Goal: Information Seeking & Learning: Learn about a topic

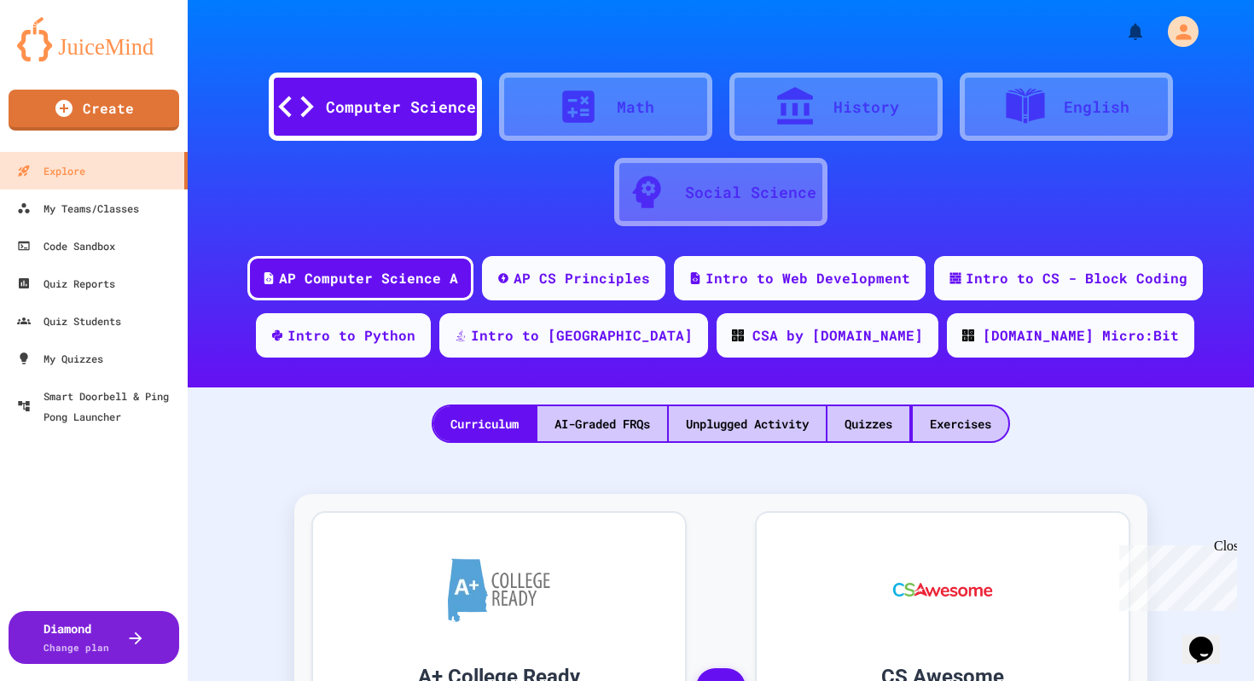
click at [1205, 637] on icon "Chat widget" at bounding box center [1201, 650] width 24 height 26
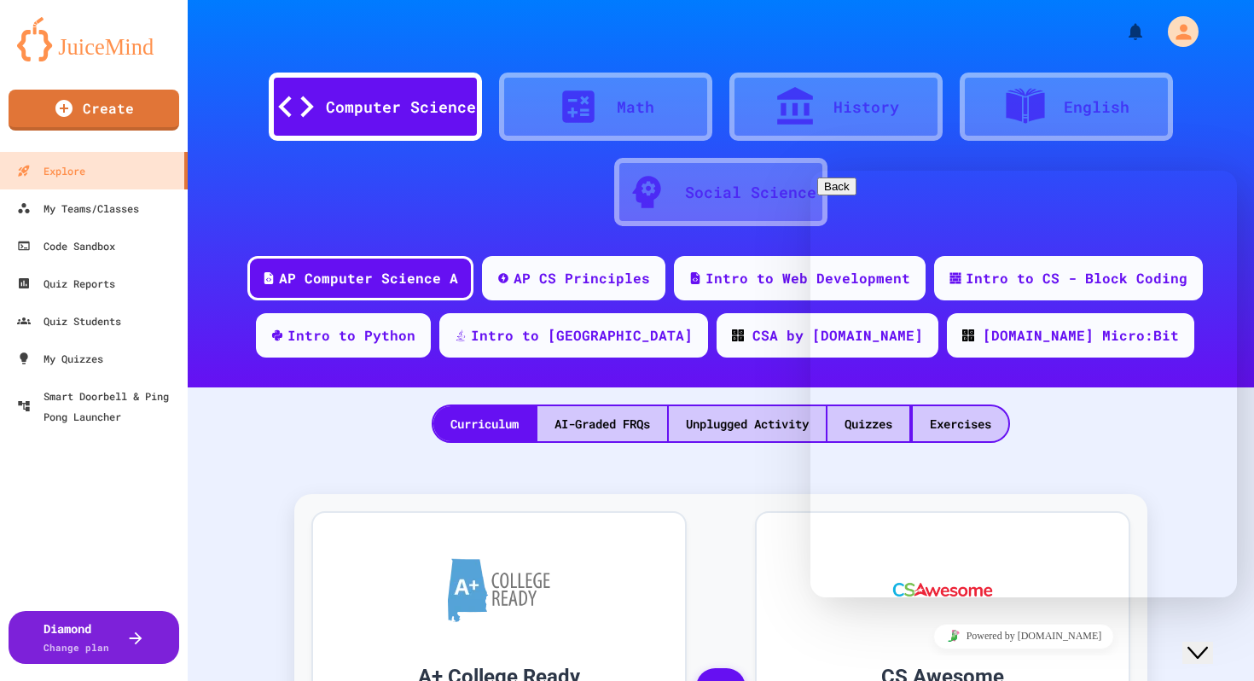
click at [853, 658] on textarea at bounding box center [883, 665] width 132 height 14
type textarea "**********"
click at [76, 249] on div "Code Sandbox" at bounding box center [65, 246] width 101 height 21
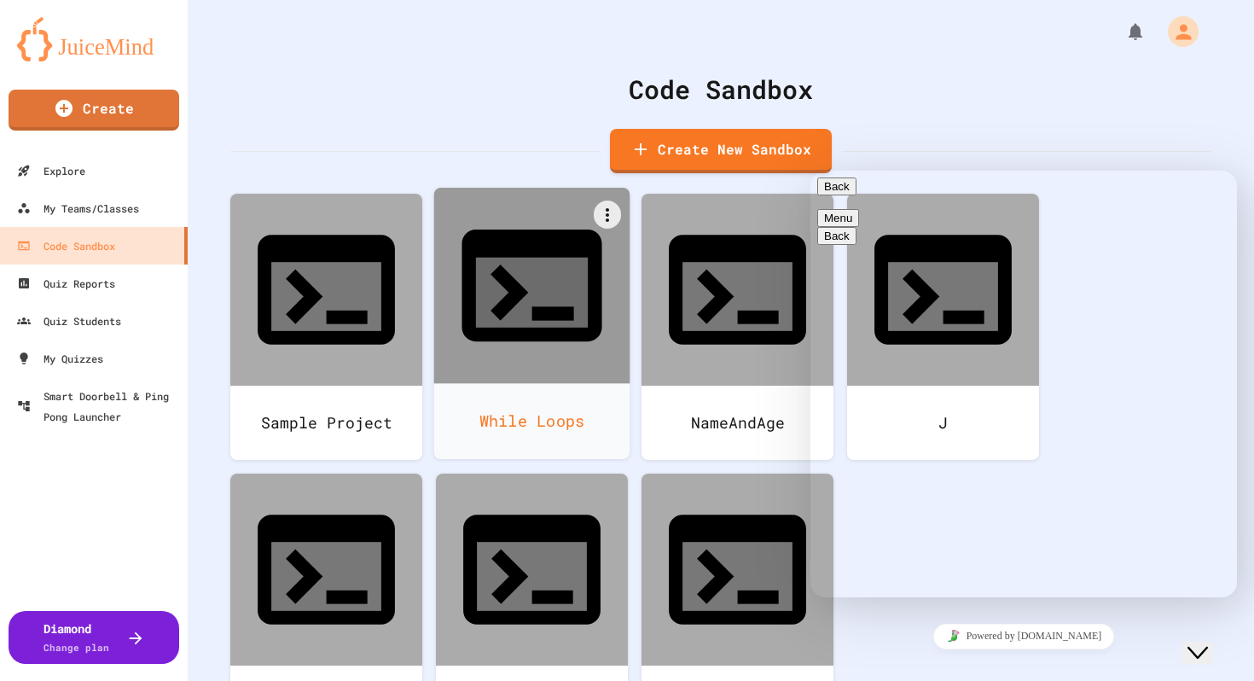
click at [578, 383] on div "While Loops" at bounding box center [532, 421] width 196 height 76
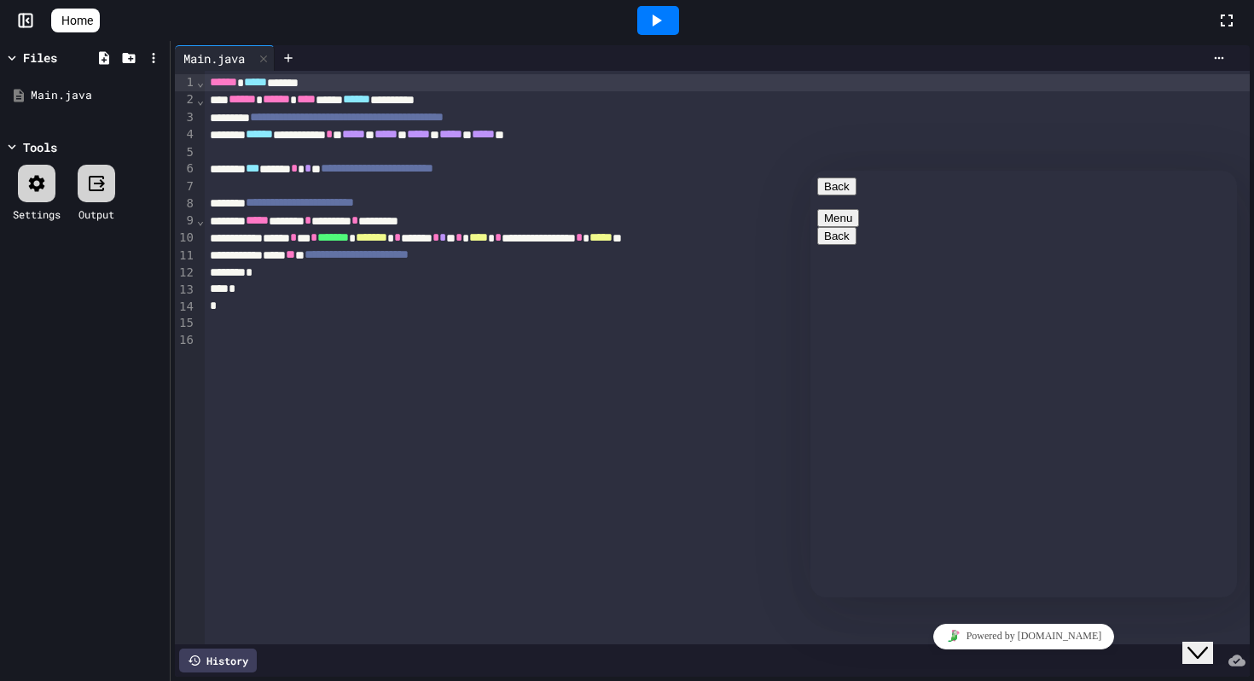
type textarea "**********"
click at [103, 57] on icon at bounding box center [103, 57] width 15 height 15
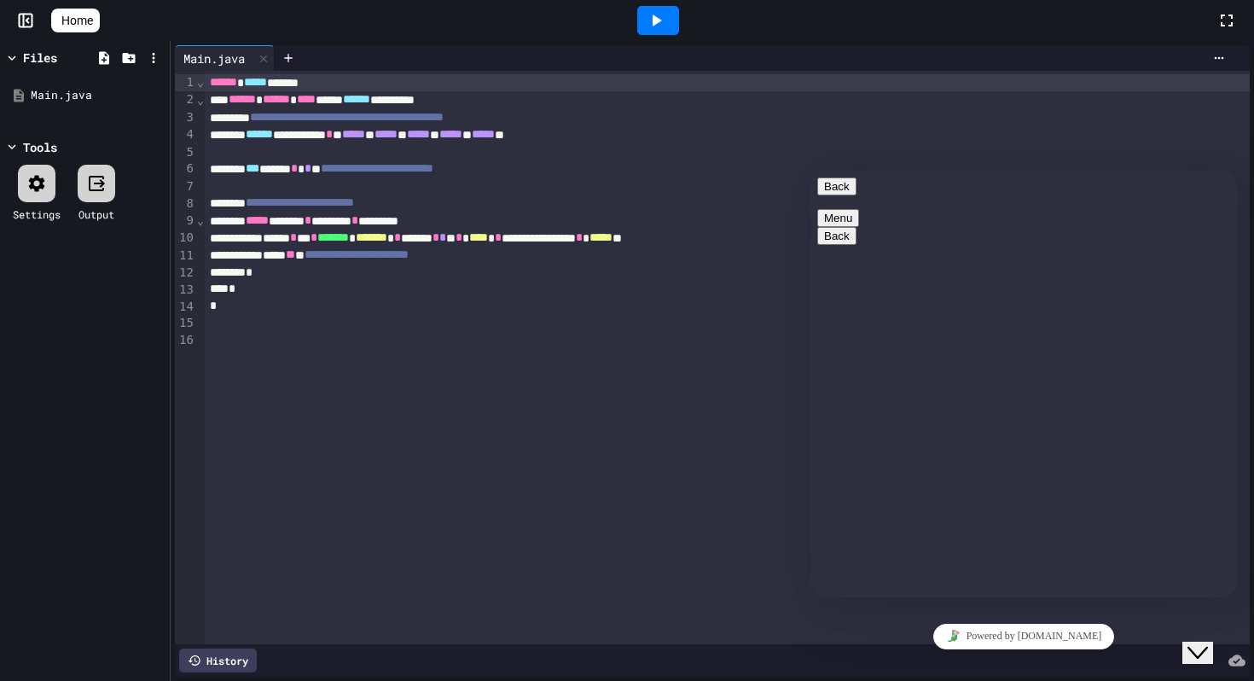
type textarea "**********"
click at [105, 61] on icon at bounding box center [104, 57] width 10 height 13
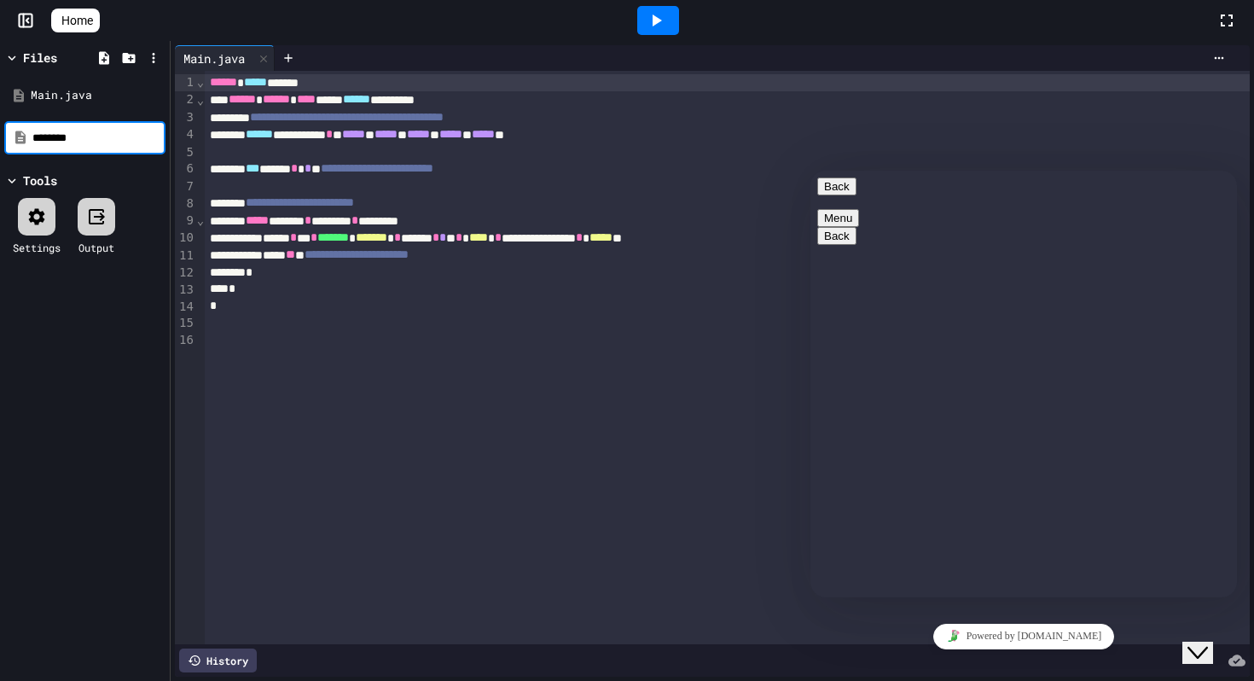
type input "********"
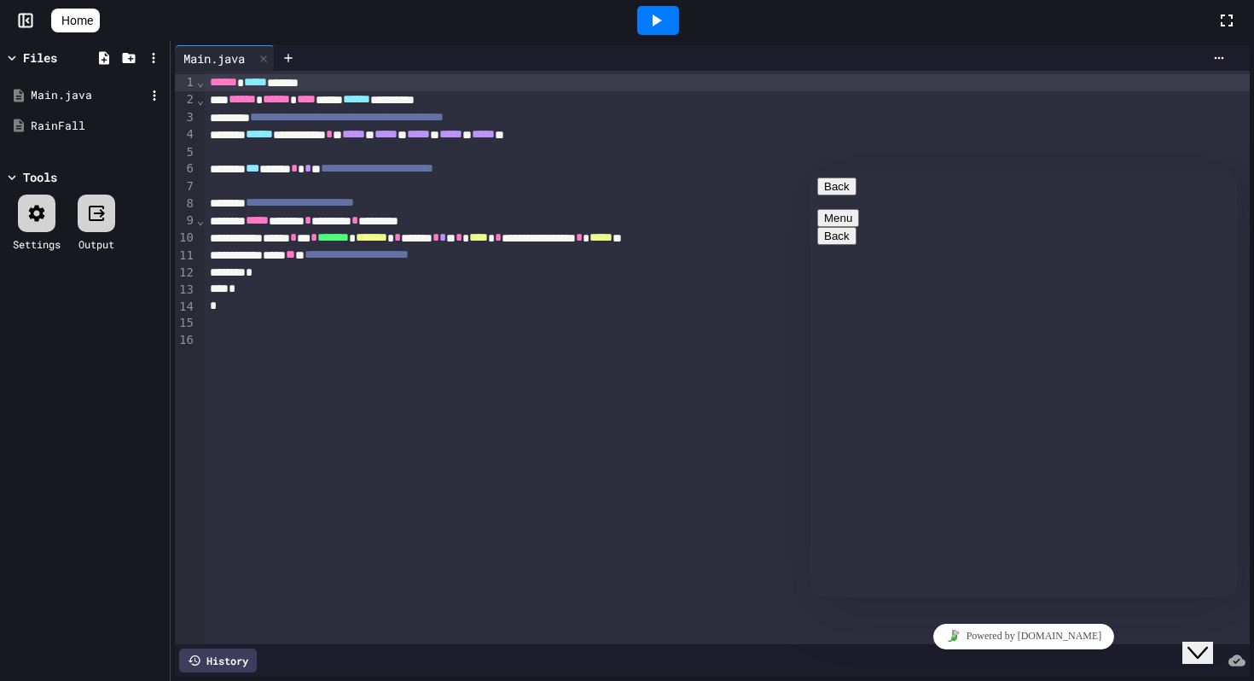
click at [66, 92] on div "Main.java" at bounding box center [88, 95] width 114 height 17
click at [82, 125] on div "RainFall" at bounding box center [88, 126] width 114 height 17
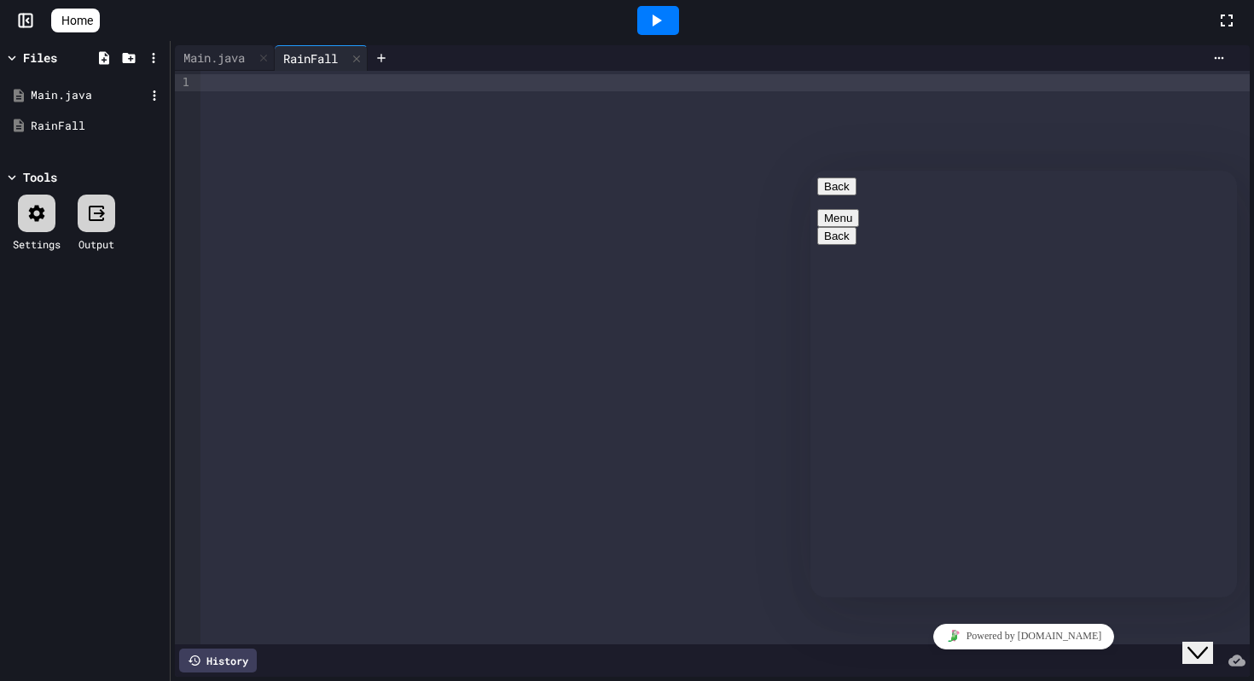
click at [80, 101] on div "Main.java" at bounding box center [88, 95] width 114 height 17
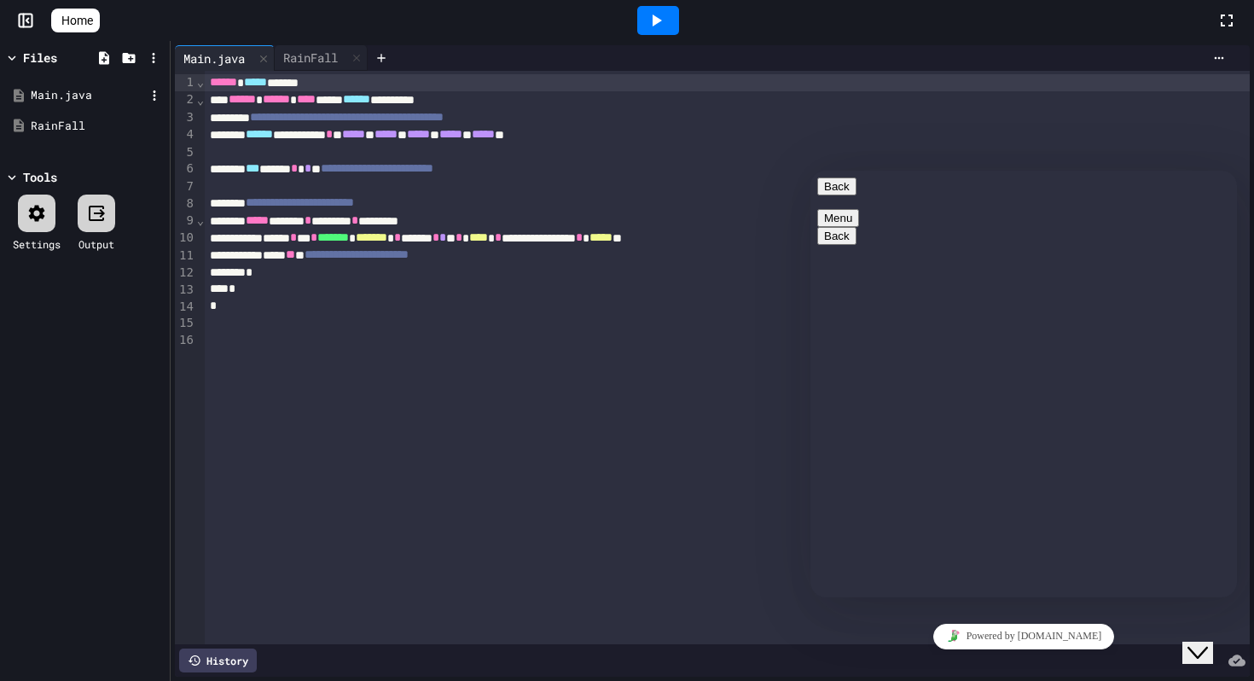
click at [71, 95] on div "Main.java" at bounding box center [88, 95] width 114 height 17
click at [54, 131] on div "RainFall" at bounding box center [88, 126] width 114 height 17
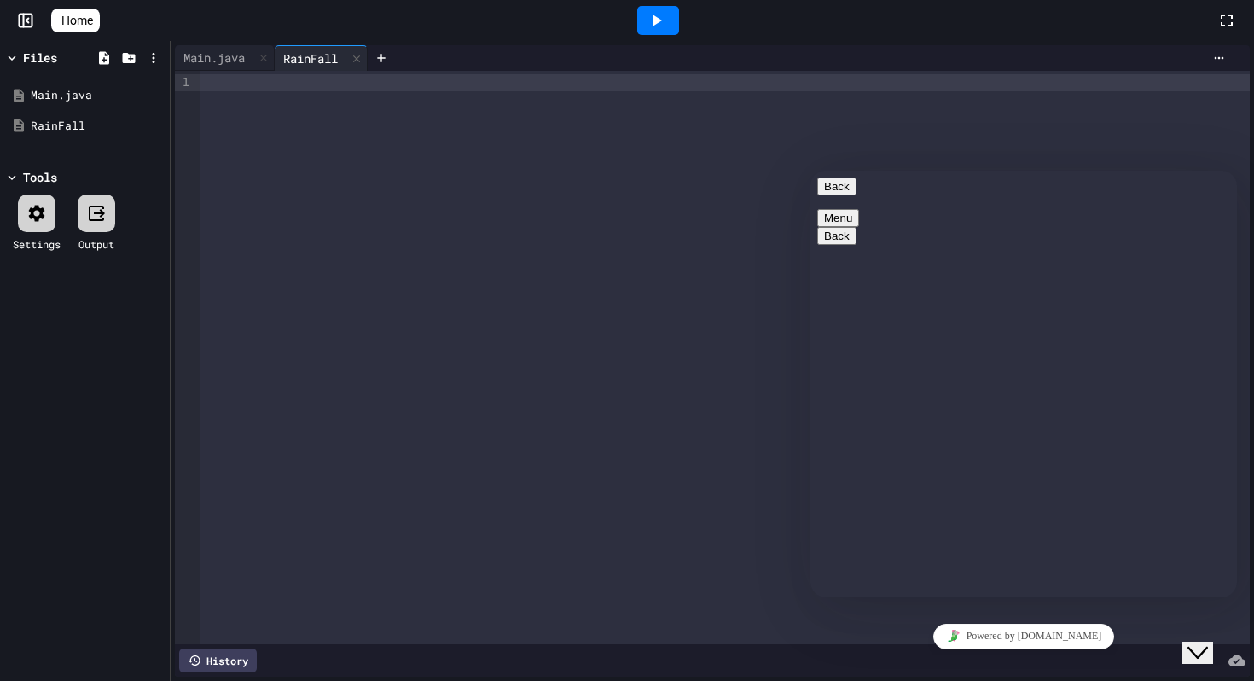
click at [835, 195] on button "Back" at bounding box center [836, 186] width 39 height 18
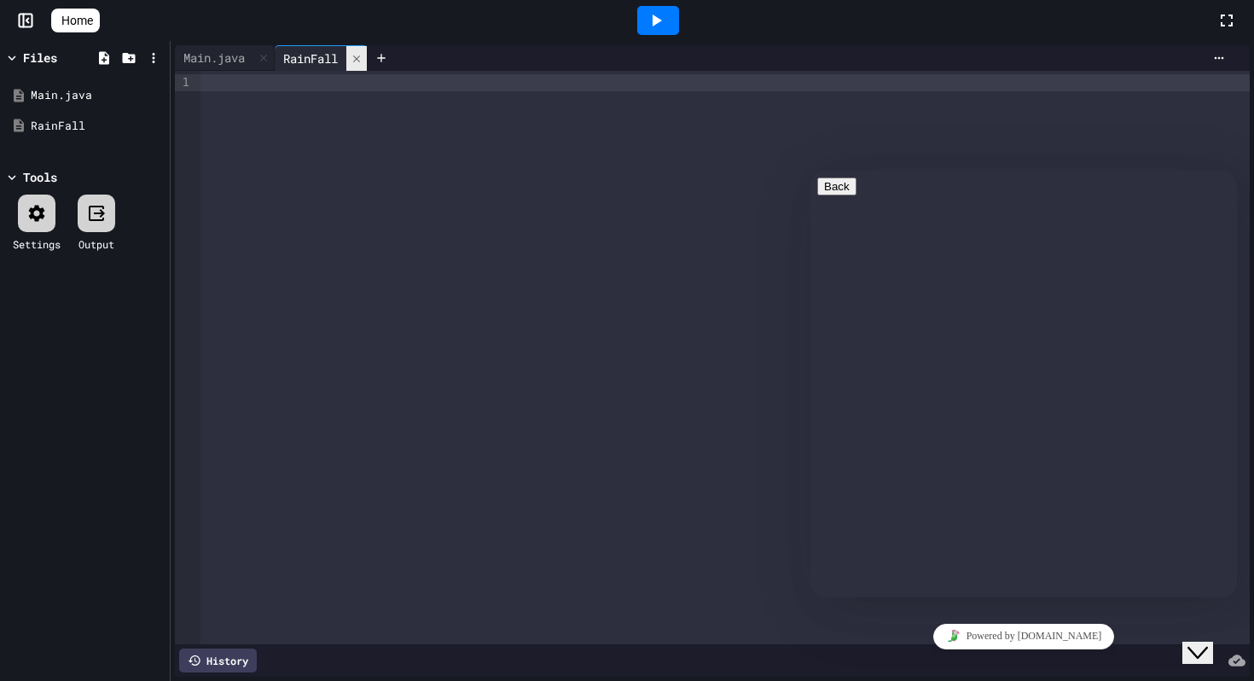
click at [363, 61] on icon at bounding box center [357, 59] width 12 height 12
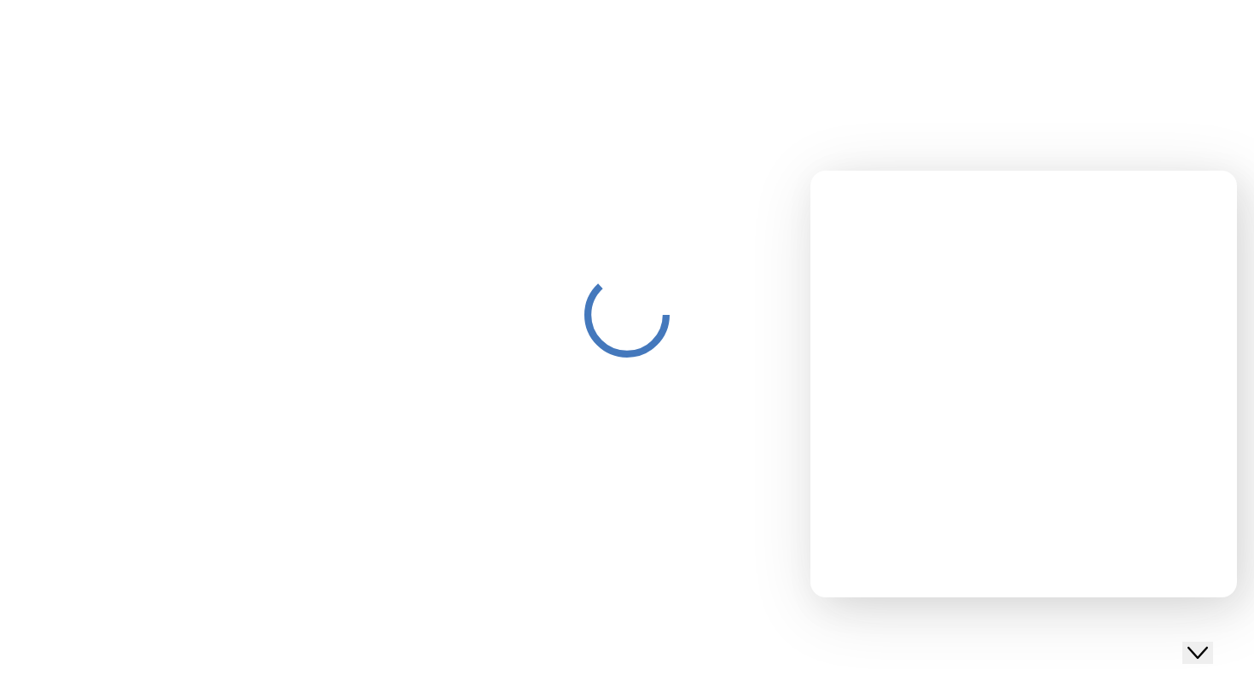
scroll to position [88, 0]
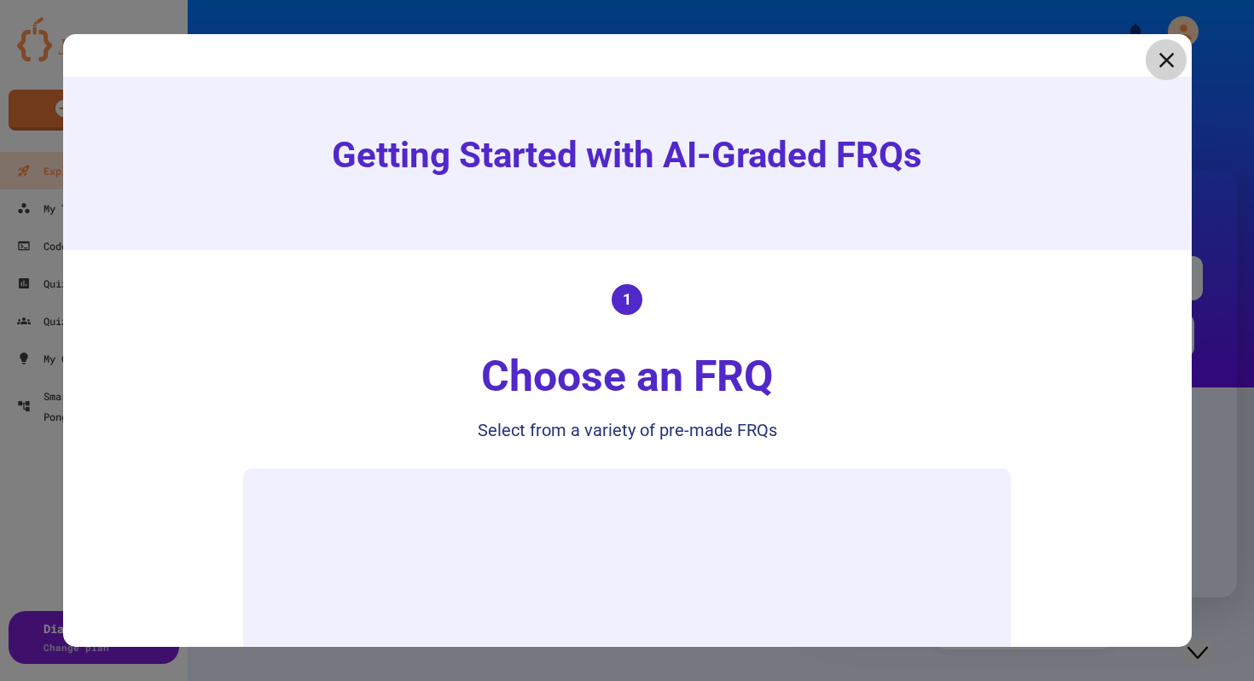
click at [1164, 61] on icon at bounding box center [1166, 59] width 15 height 15
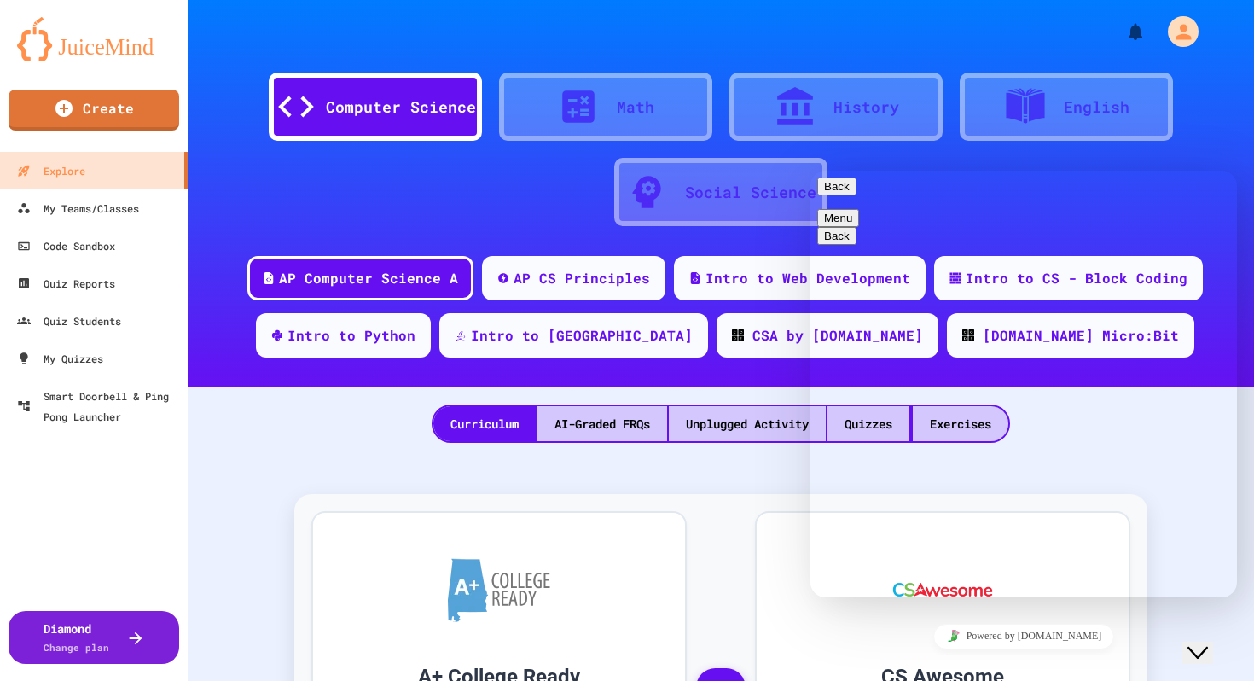
click at [833, 195] on button "Back" at bounding box center [836, 186] width 39 height 18
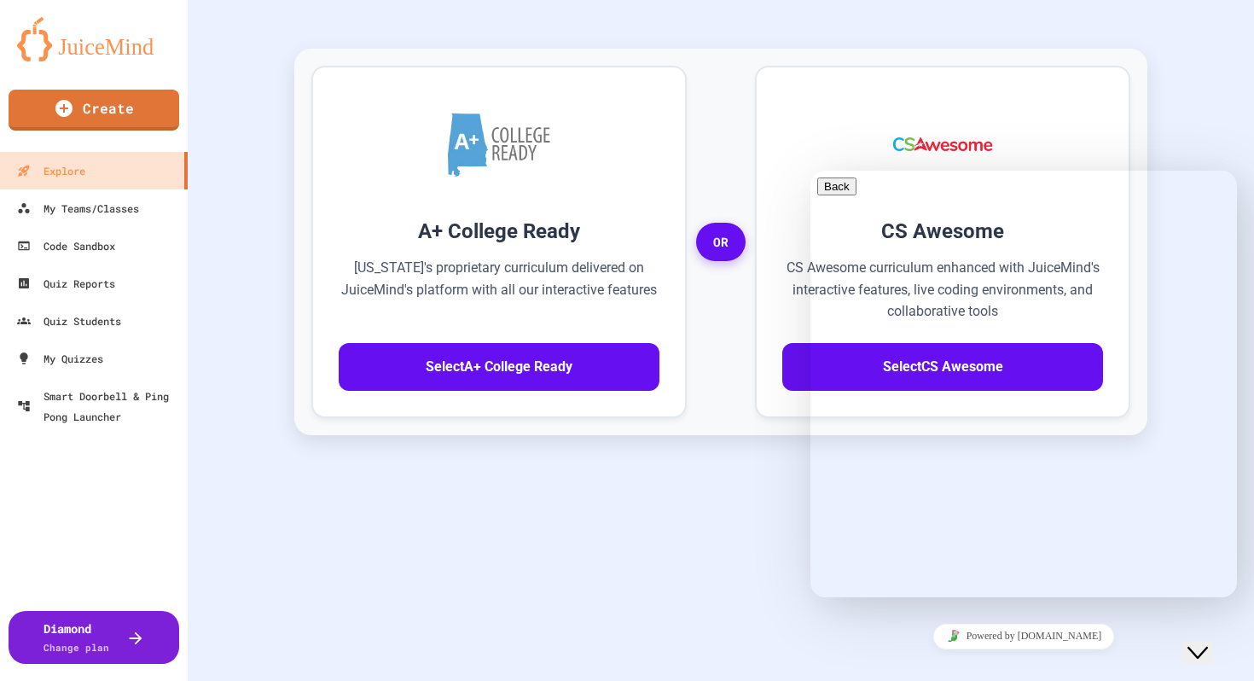
scroll to position [522, 0]
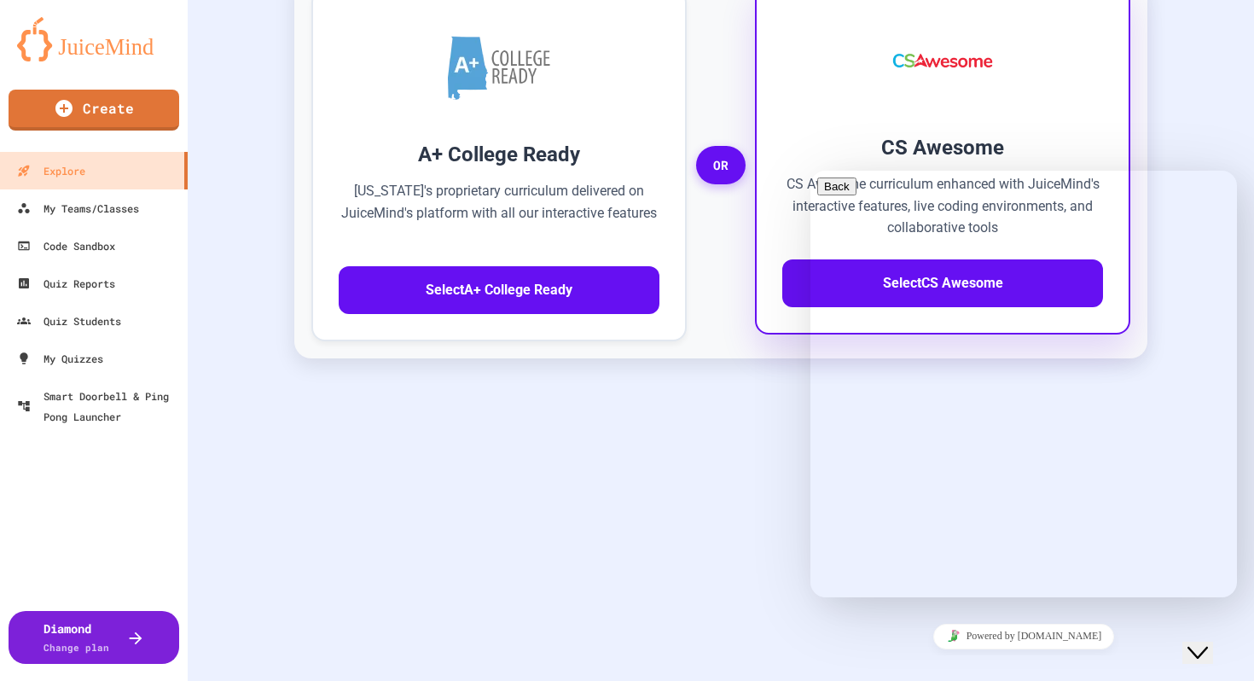
click at [870, 108] on div at bounding box center [942, 60] width 321 height 102
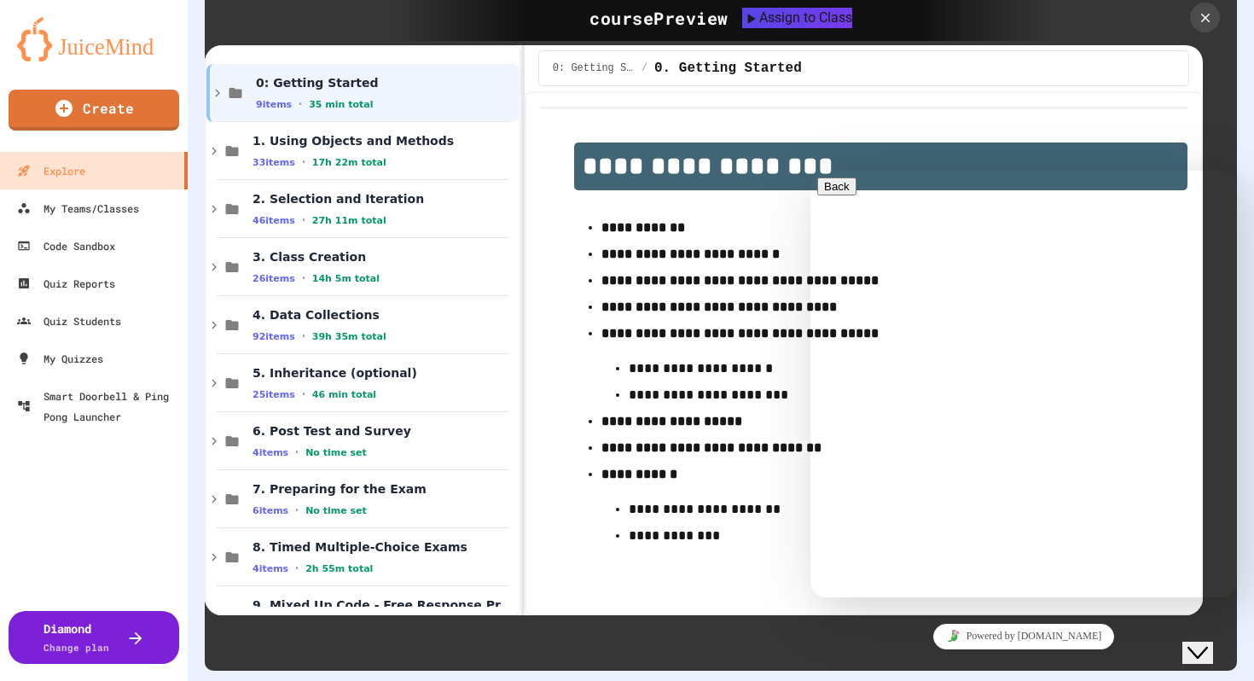
click at [1201, 24] on icon at bounding box center [1205, 18] width 19 height 19
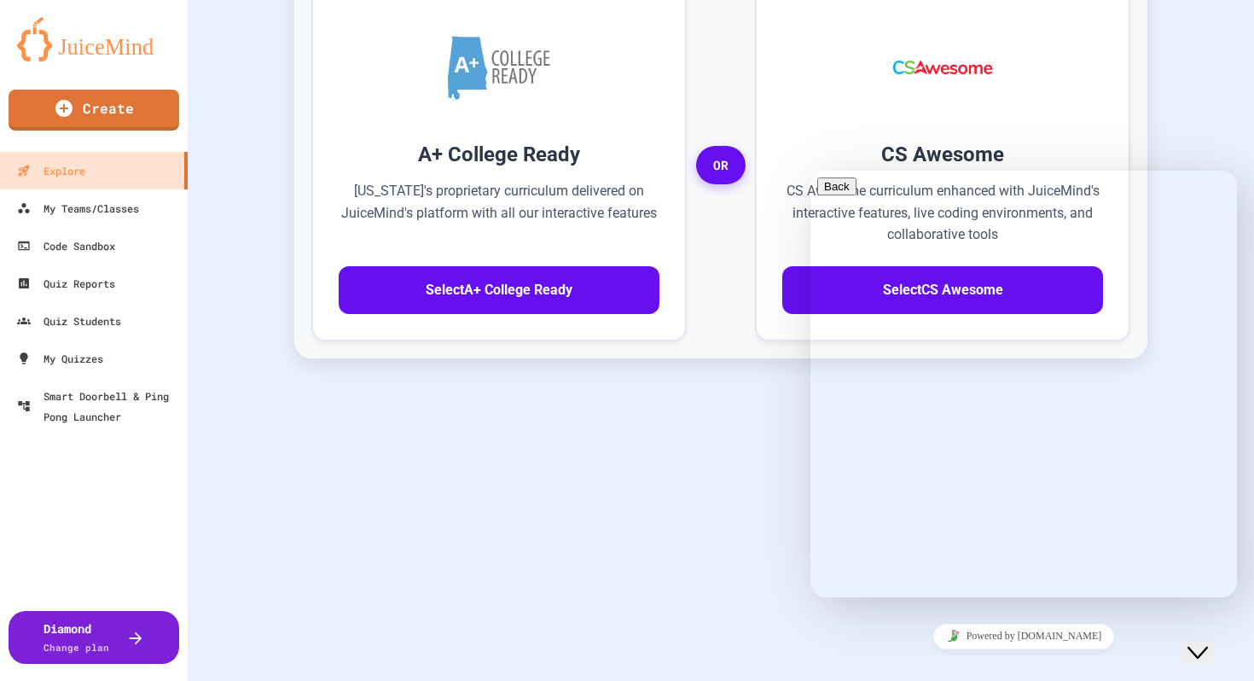
click at [1203, 646] on icon "Close Chat This icon closes the chat window." at bounding box center [1198, 653] width 20 height 20
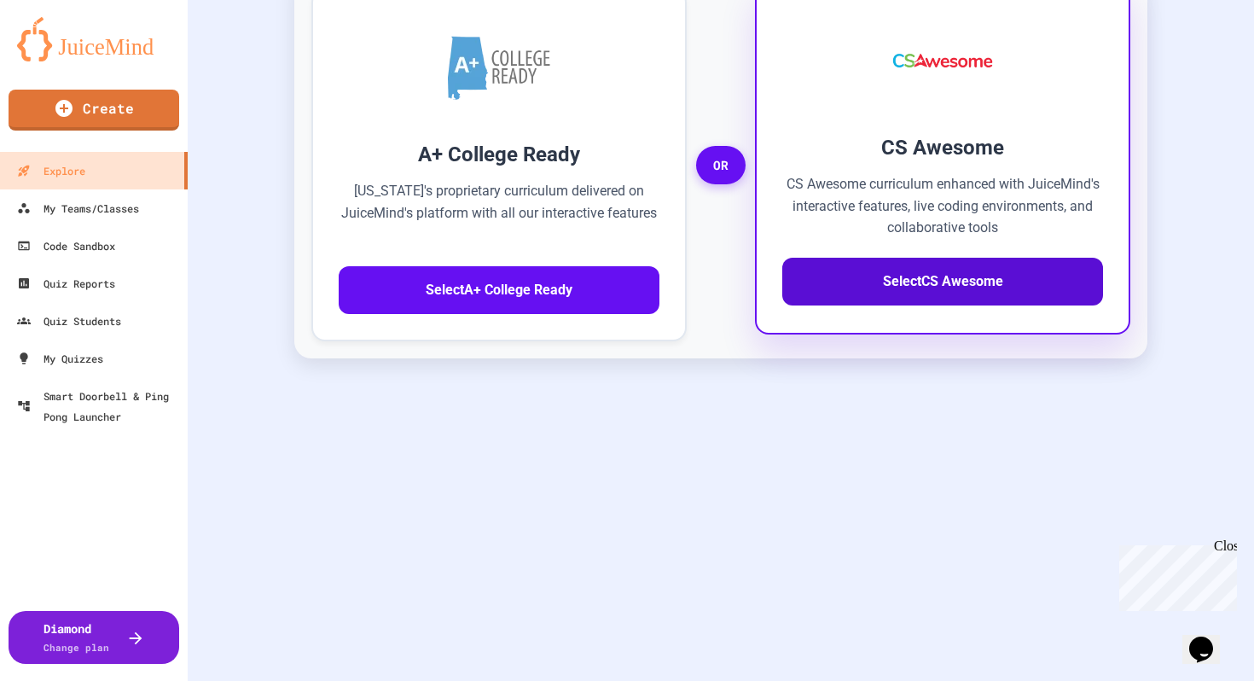
click at [896, 298] on button "Select CS Awesome" at bounding box center [942, 282] width 321 height 48
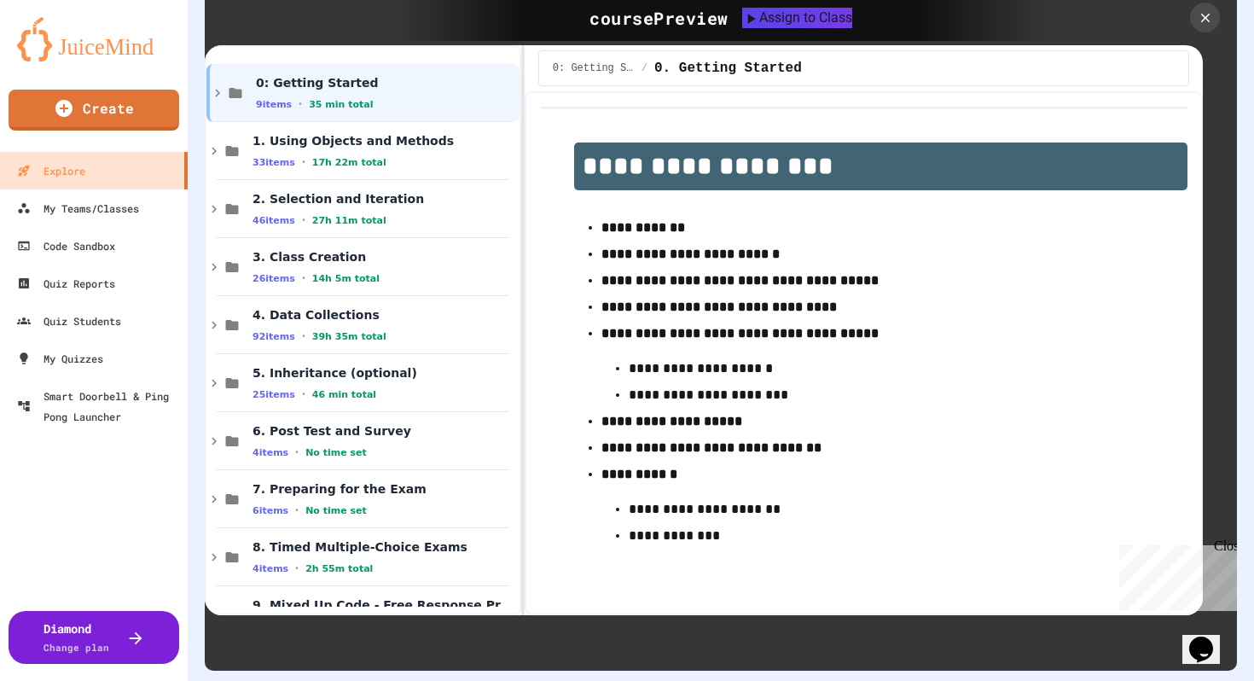
scroll to position [547, 0]
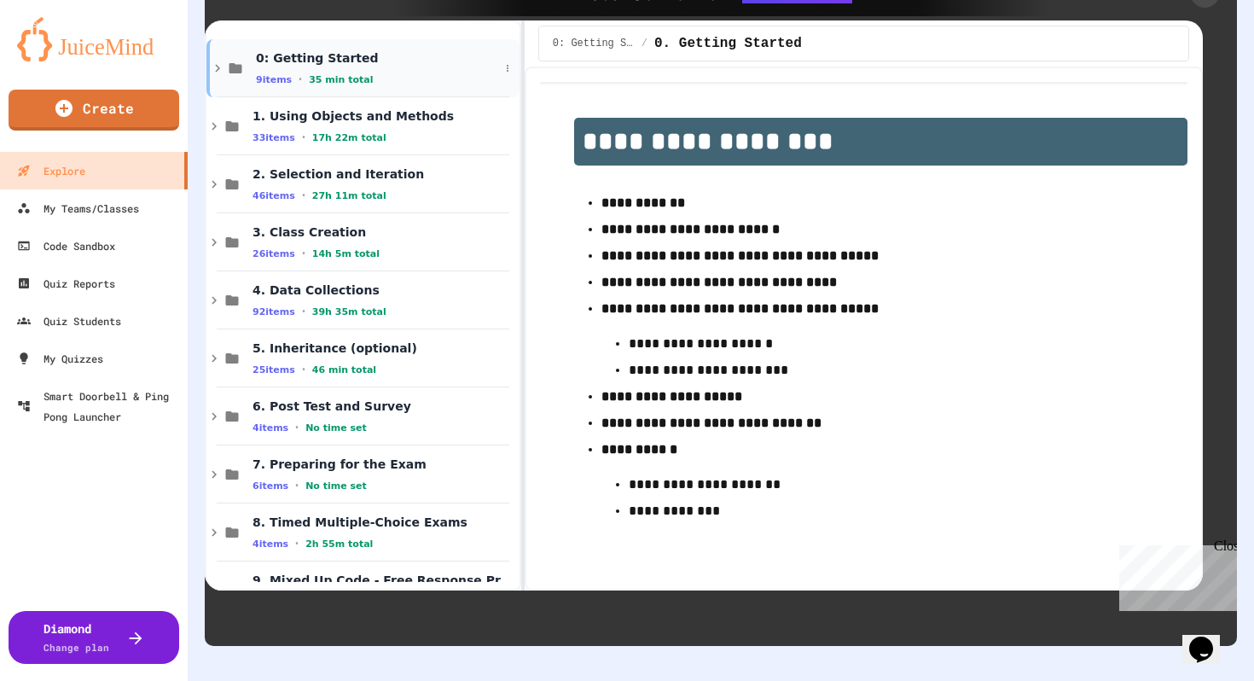
click at [229, 62] on icon at bounding box center [235, 68] width 20 height 15
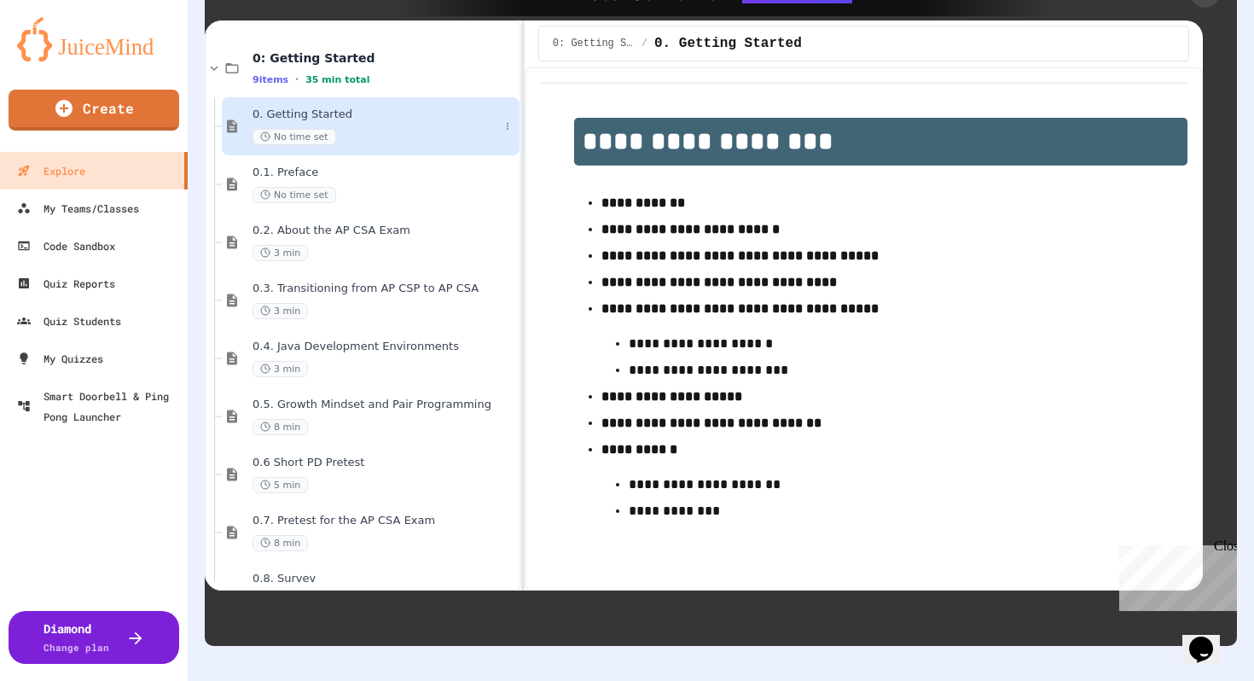
click at [351, 132] on div "No time set" at bounding box center [376, 137] width 247 height 16
click at [345, 179] on span "0.1. Preface" at bounding box center [376, 173] width 247 height 15
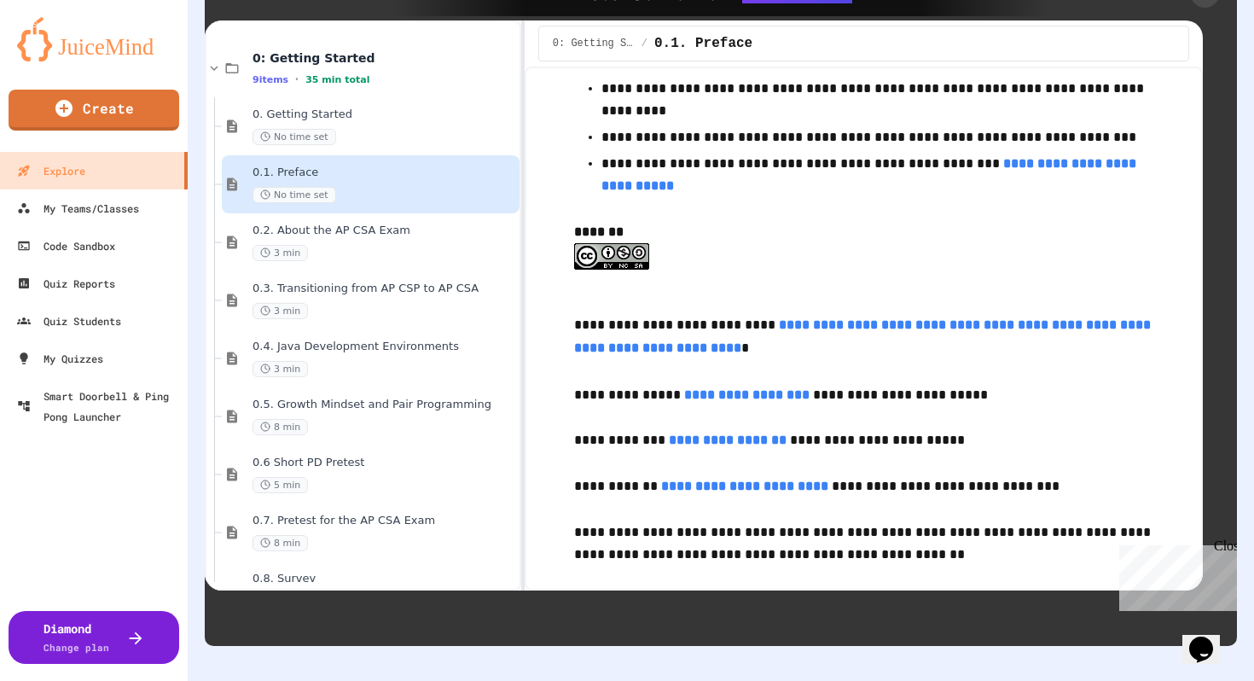
scroll to position [2922, 0]
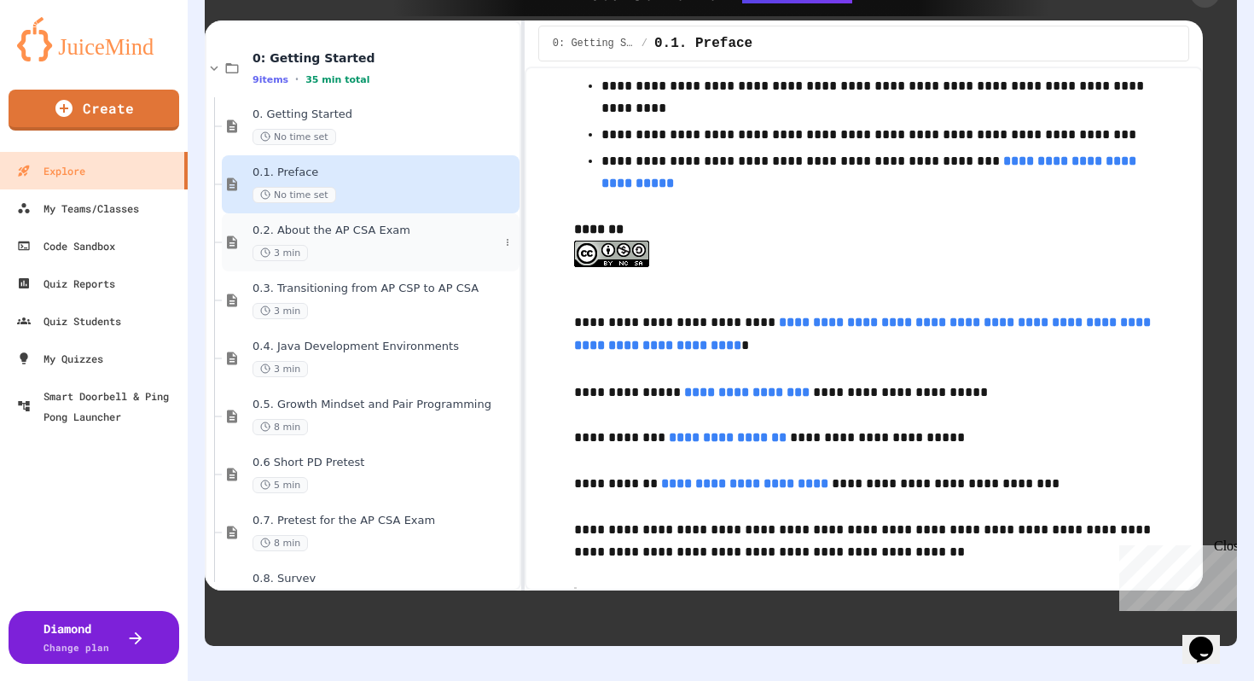
click at [404, 237] on div "0.2. About the AP CSA Exam 3 min" at bounding box center [376, 243] width 247 height 38
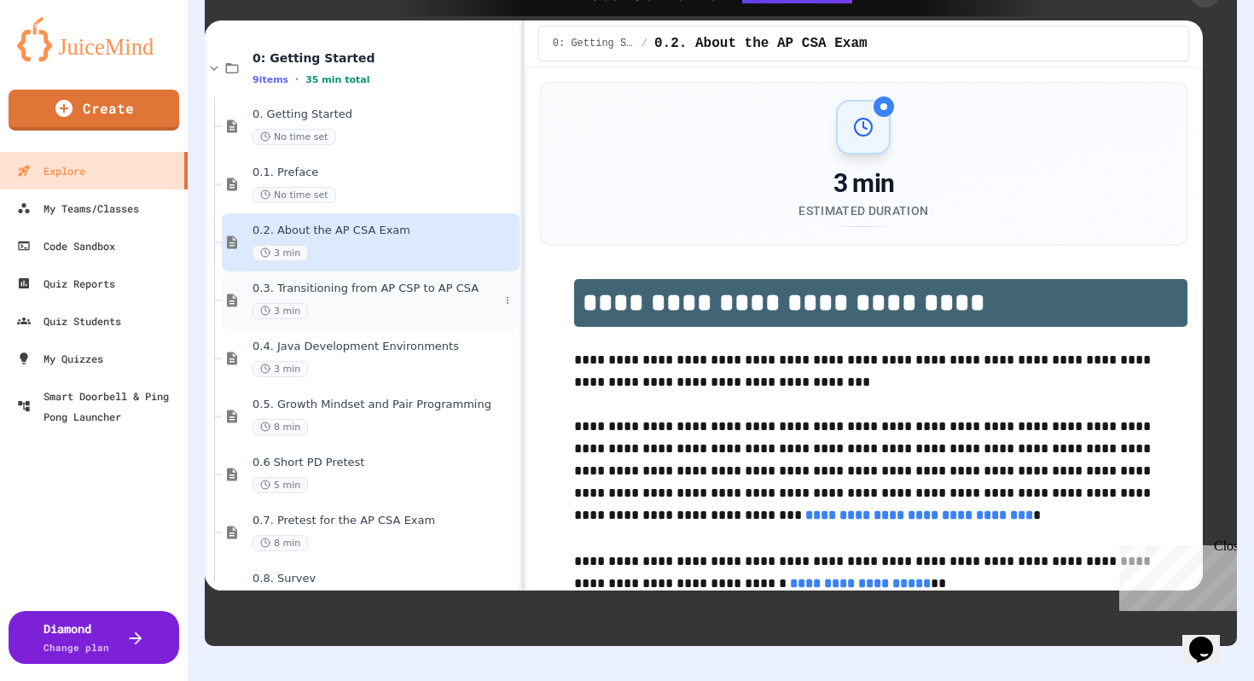
click at [423, 298] on div "0.3. Transitioning from AP CSP to AP CSA 3 min" at bounding box center [376, 301] width 247 height 38
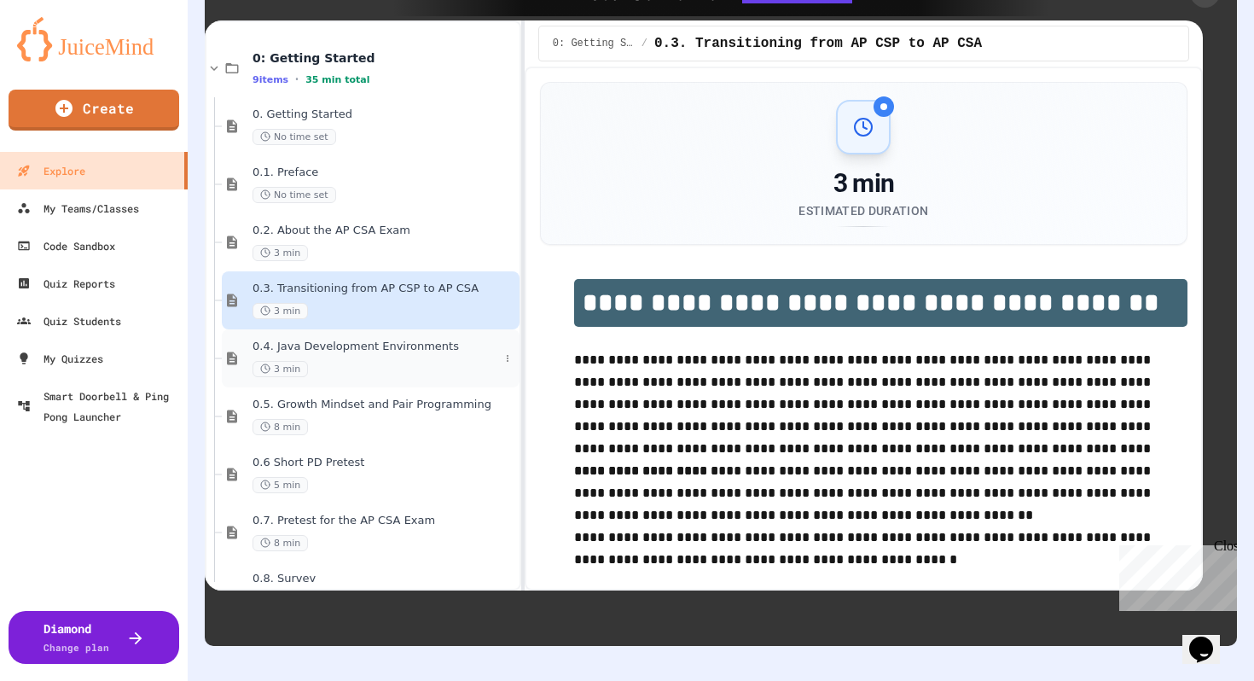
click at [409, 358] on div "0.4. Java Development Environments 3 min" at bounding box center [376, 359] width 247 height 38
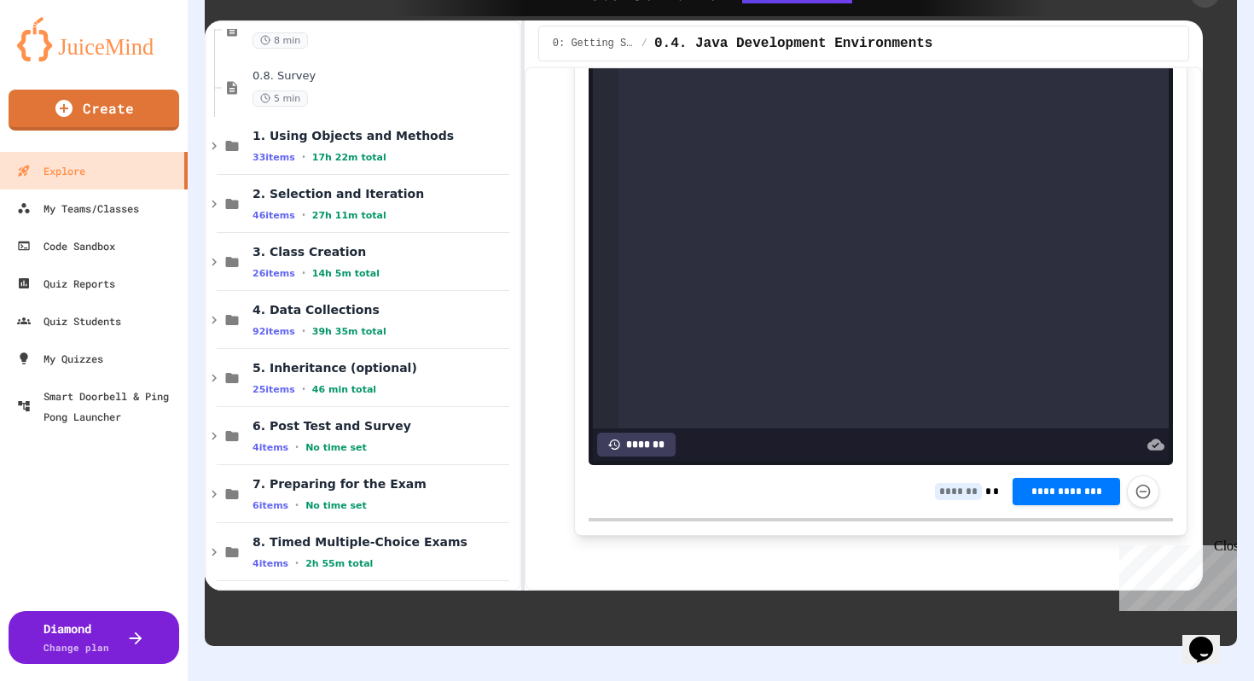
scroll to position [506, 0]
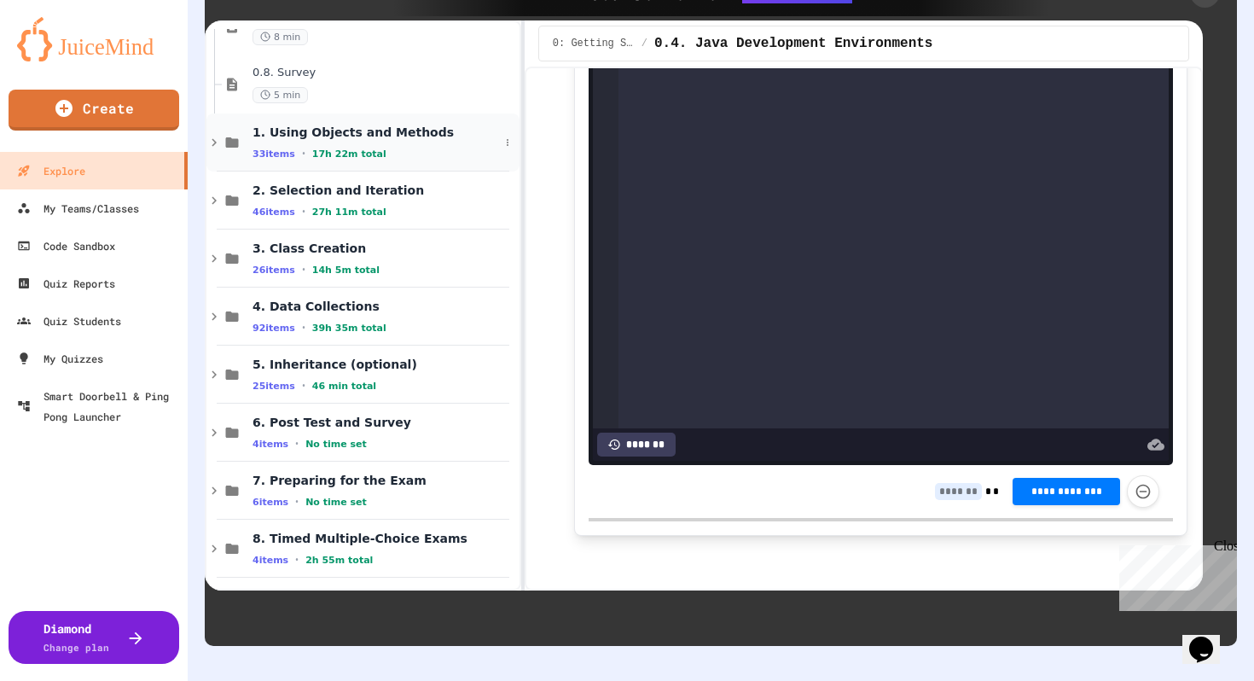
click at [328, 137] on span "1. Using Objects and Methods" at bounding box center [376, 132] width 247 height 15
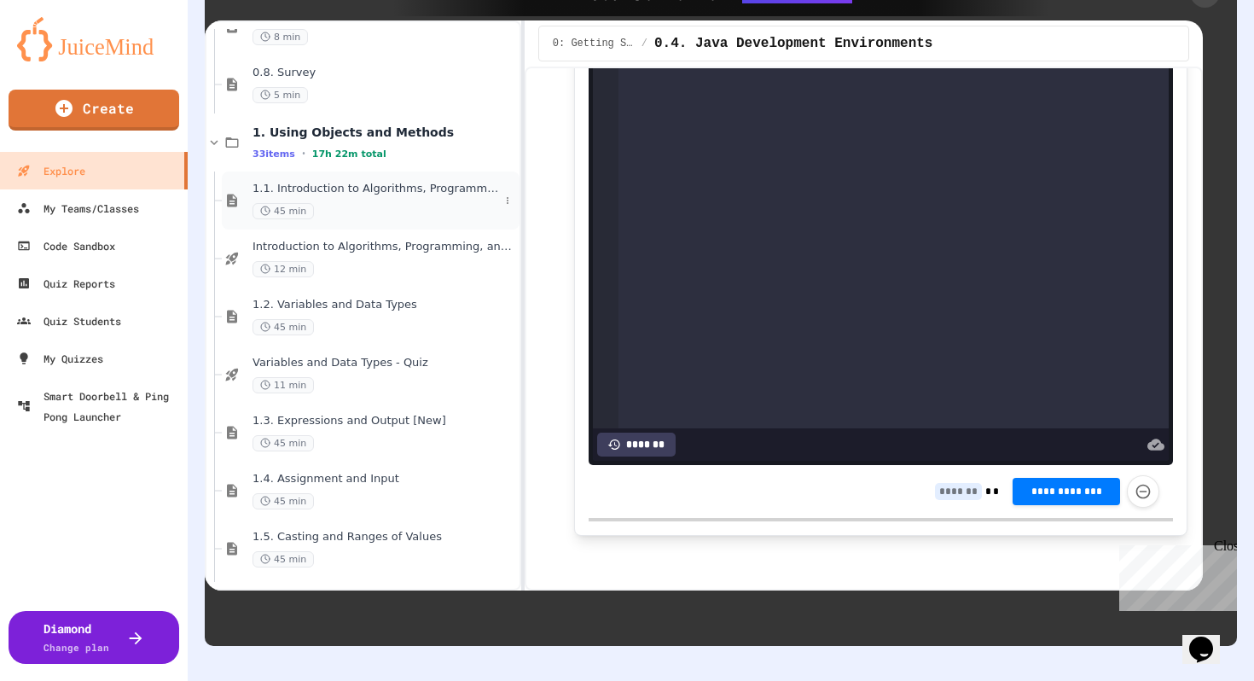
click at [401, 201] on div "1.1. Introduction to Algorithms, Programming, and Compilers 45 min" at bounding box center [376, 201] width 247 height 38
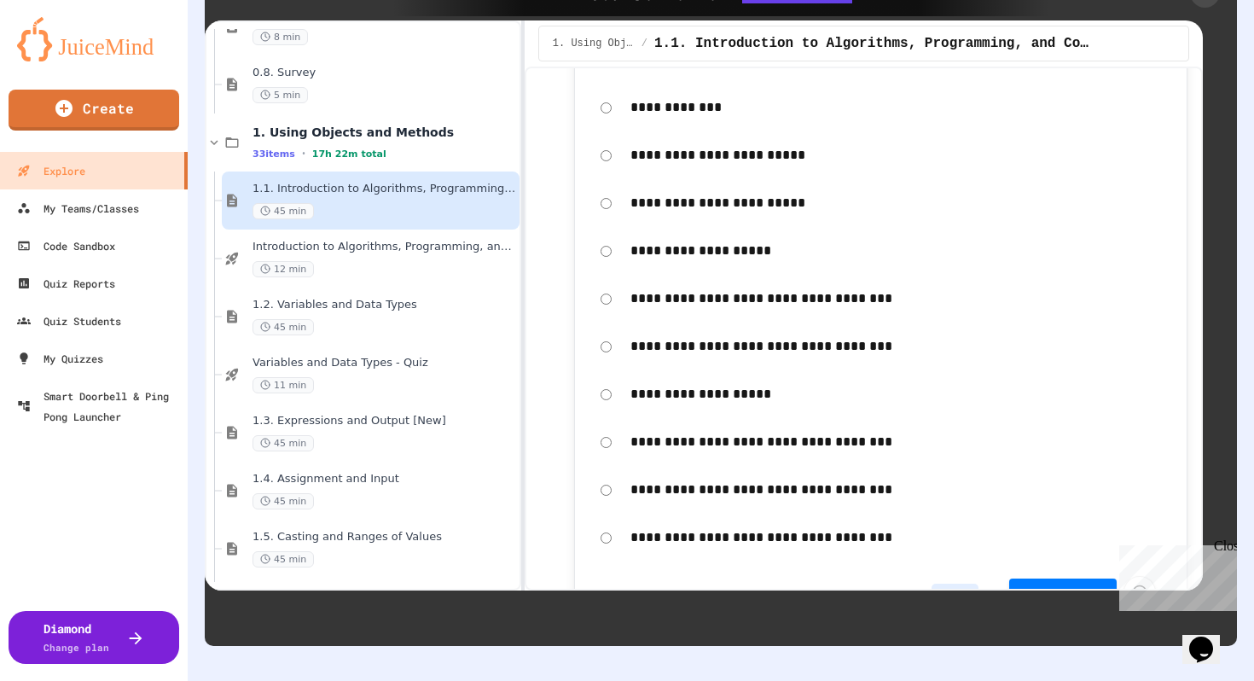
scroll to position [3415, 0]
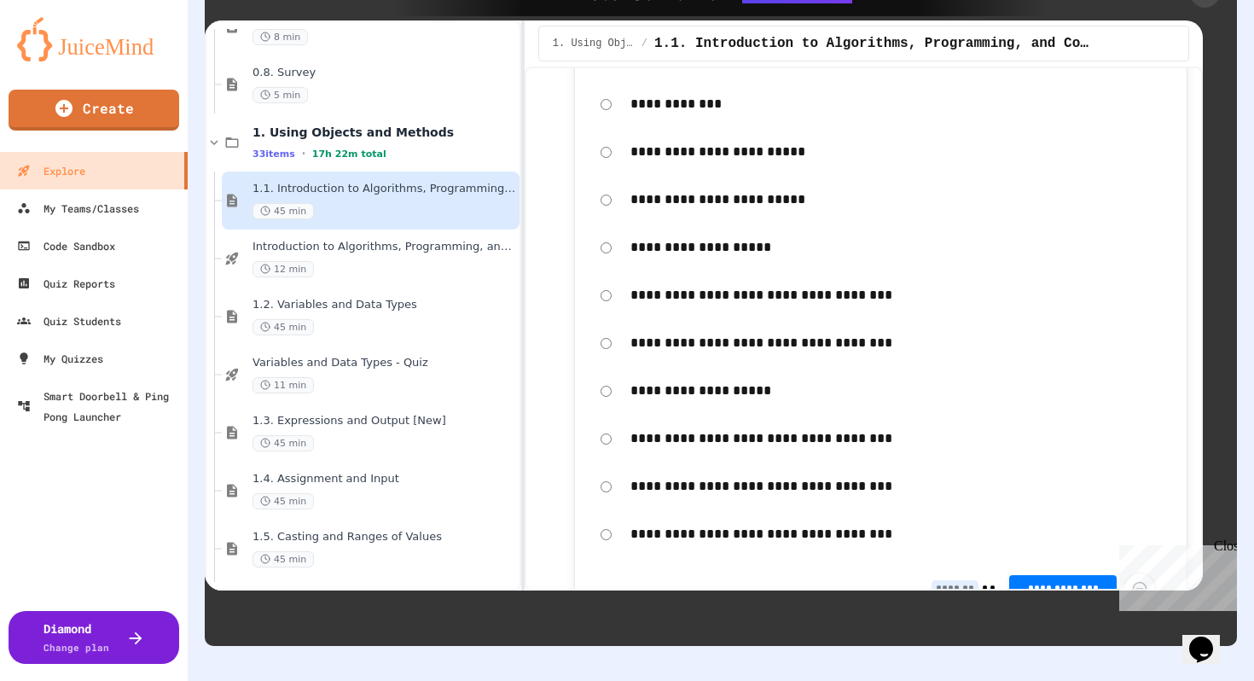
click at [666, 259] on p "**********" at bounding box center [896, 247] width 531 height 22
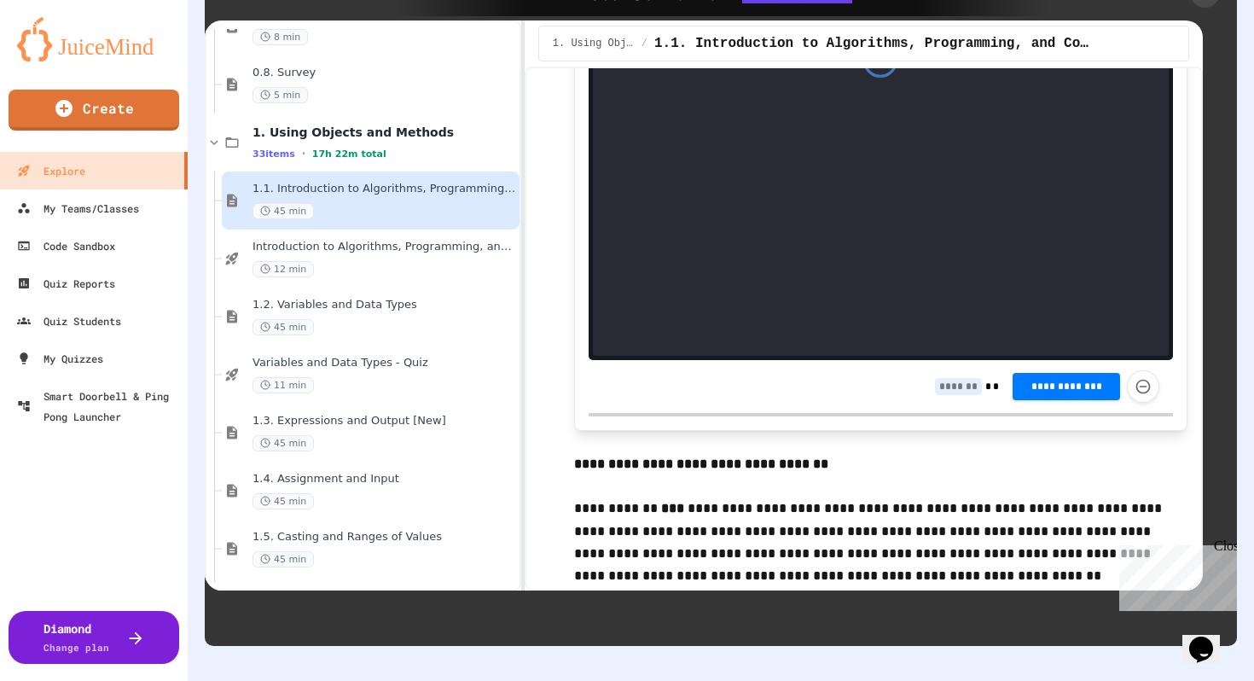
scroll to position [9893, 0]
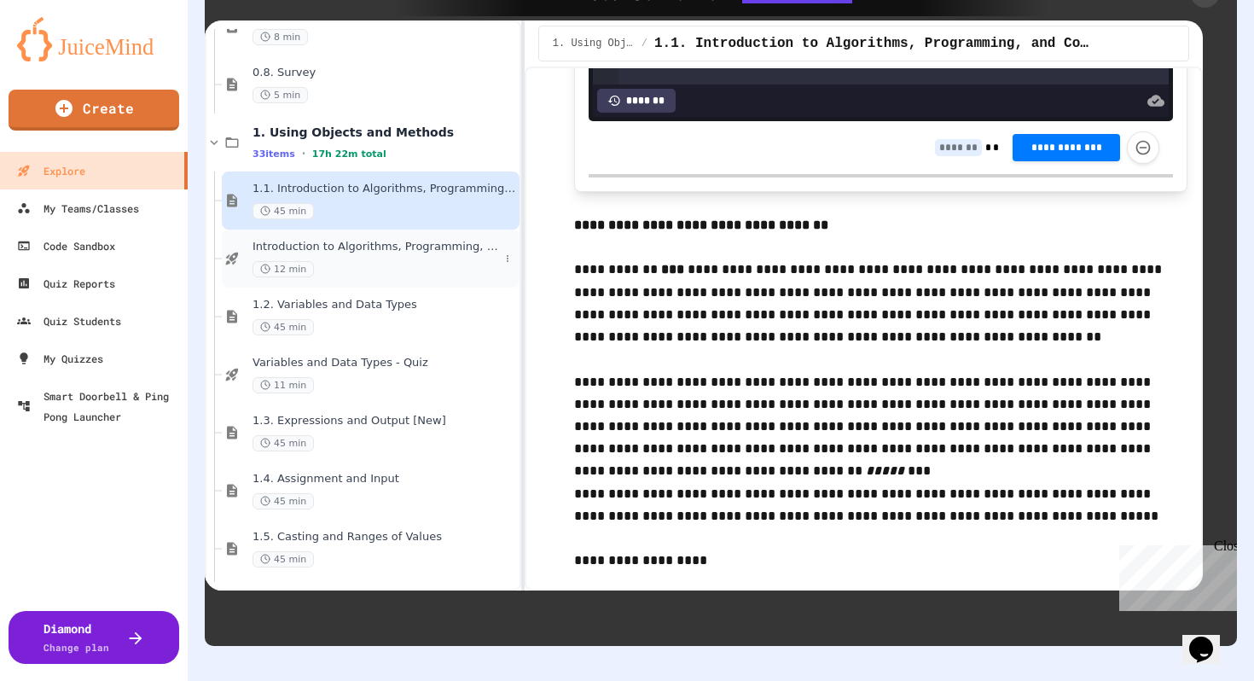
click at [356, 261] on div "12 min" at bounding box center [376, 269] width 247 height 16
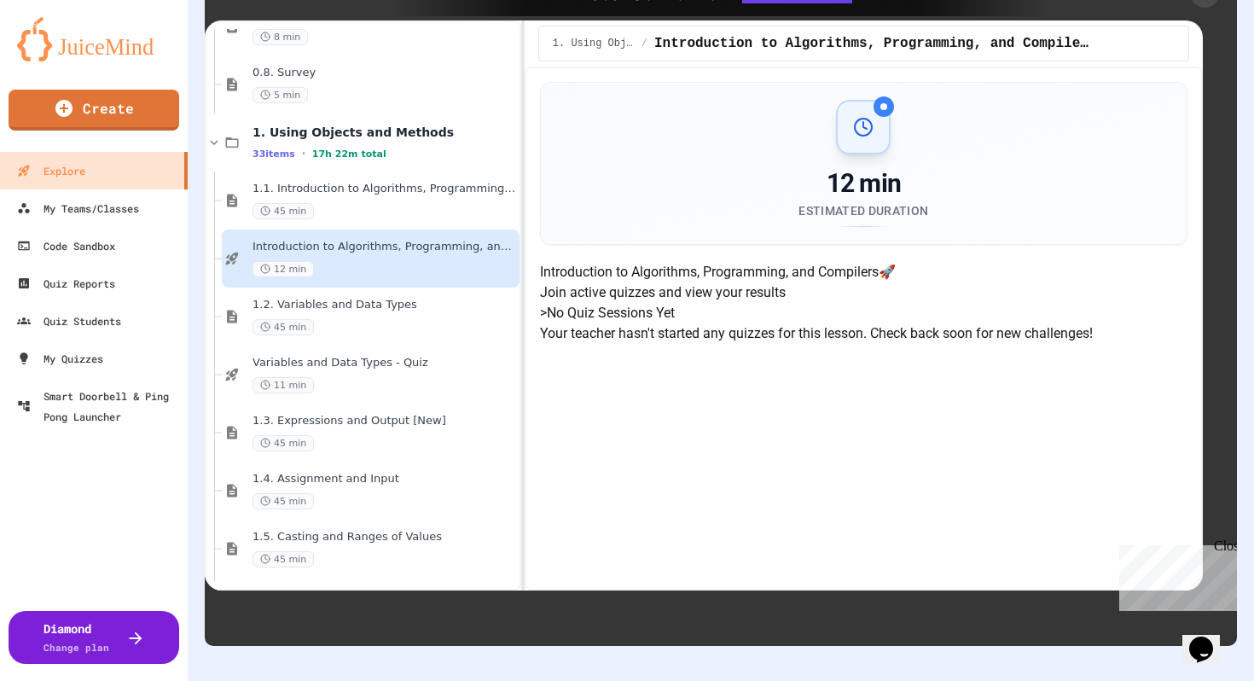
scroll to position [368, 0]
click at [357, 318] on div "1.2. Variables and Data Types 45 min" at bounding box center [376, 317] width 247 height 38
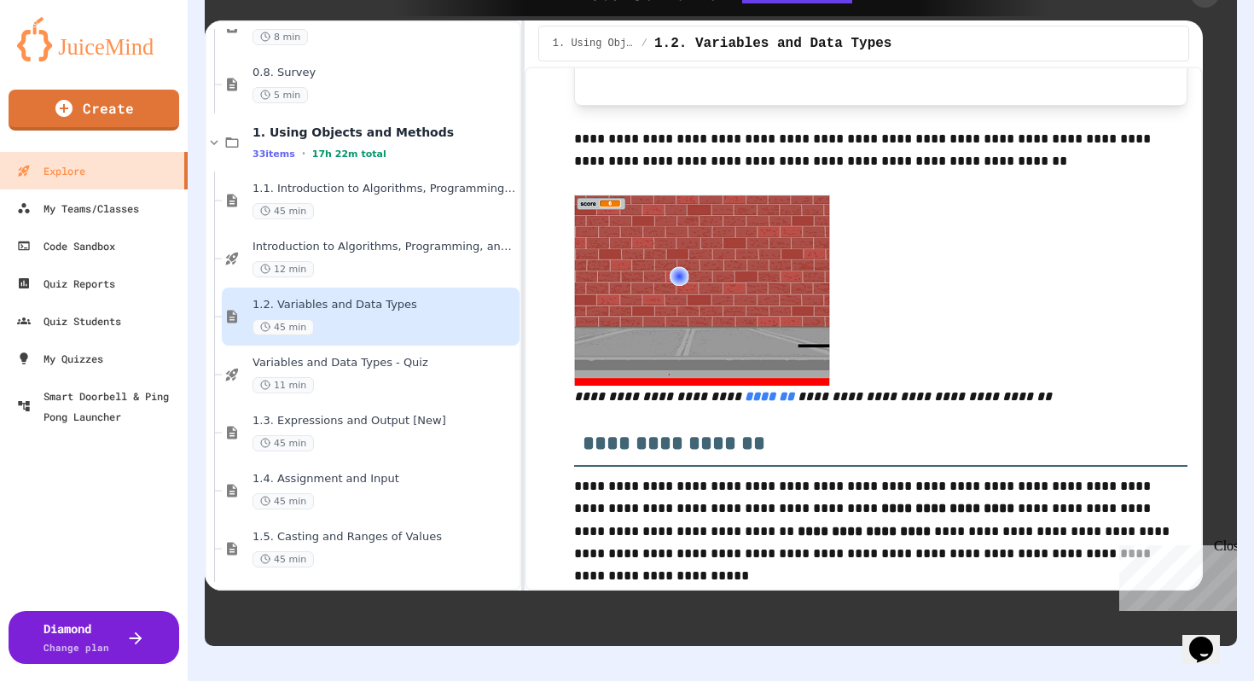
scroll to position [893, 0]
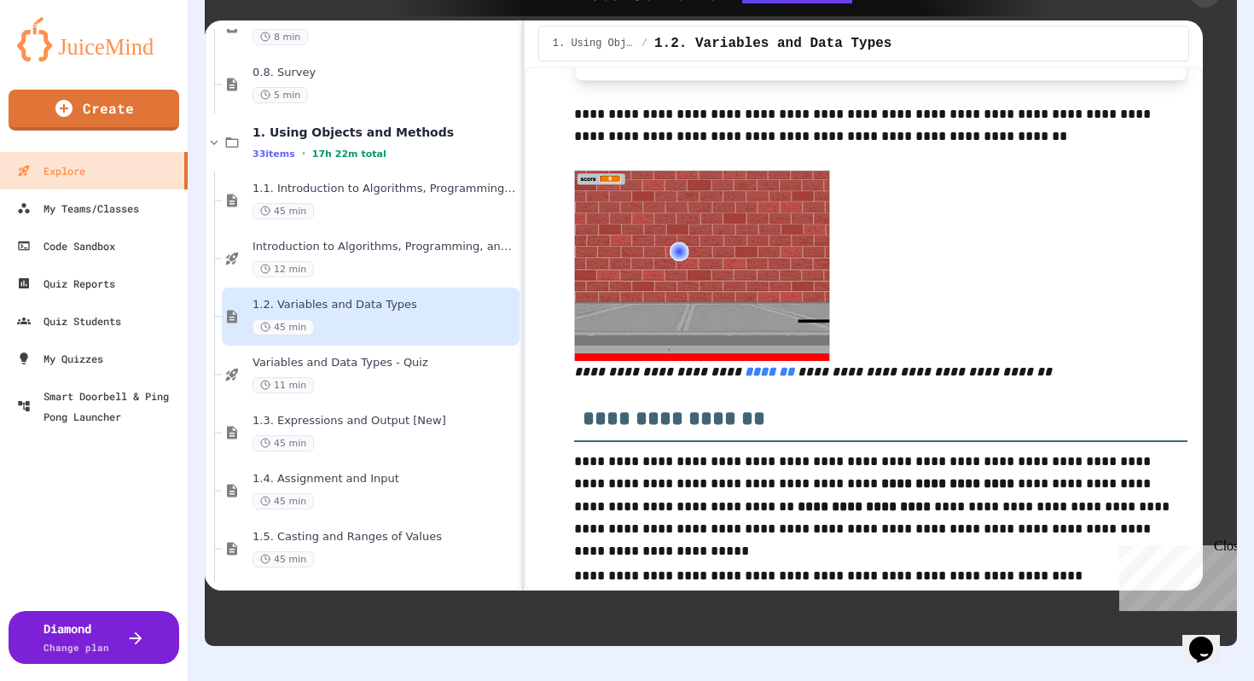
drag, startPoint x: 676, startPoint y: 253, endPoint x: 710, endPoint y: 373, distance: 125.1
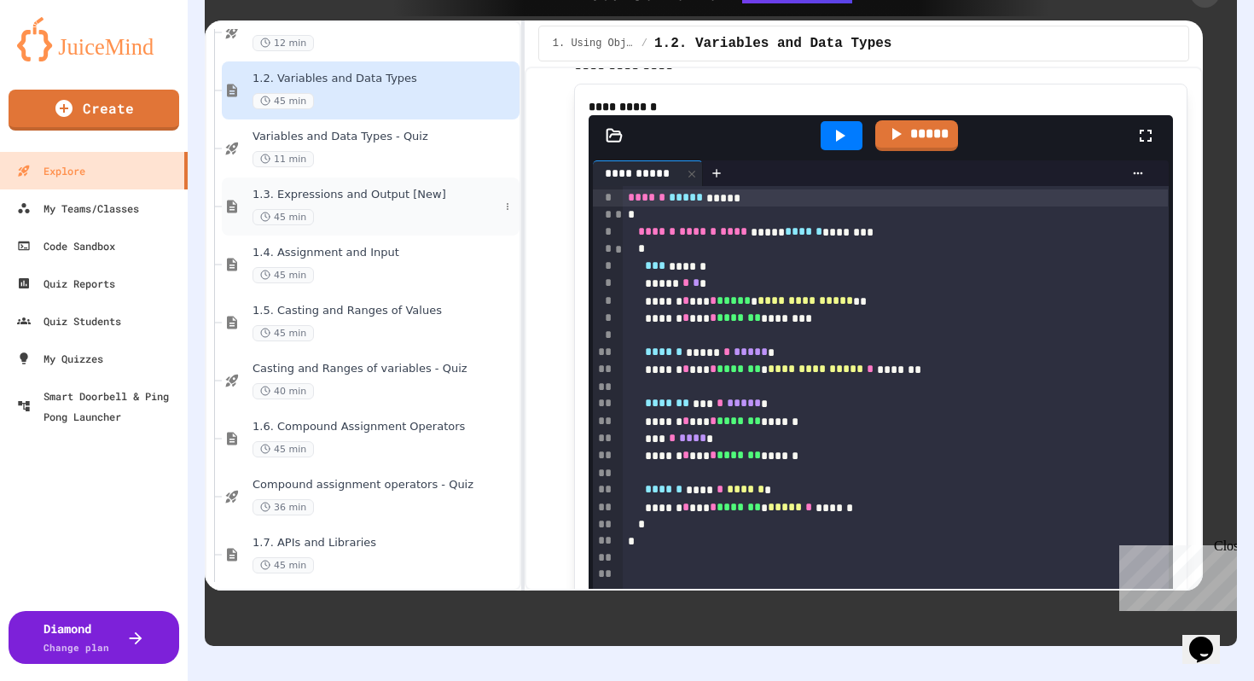
scroll to position [733, 0]
click at [375, 206] on div "1.3. Expressions and Output [New] 45 min" at bounding box center [376, 206] width 247 height 38
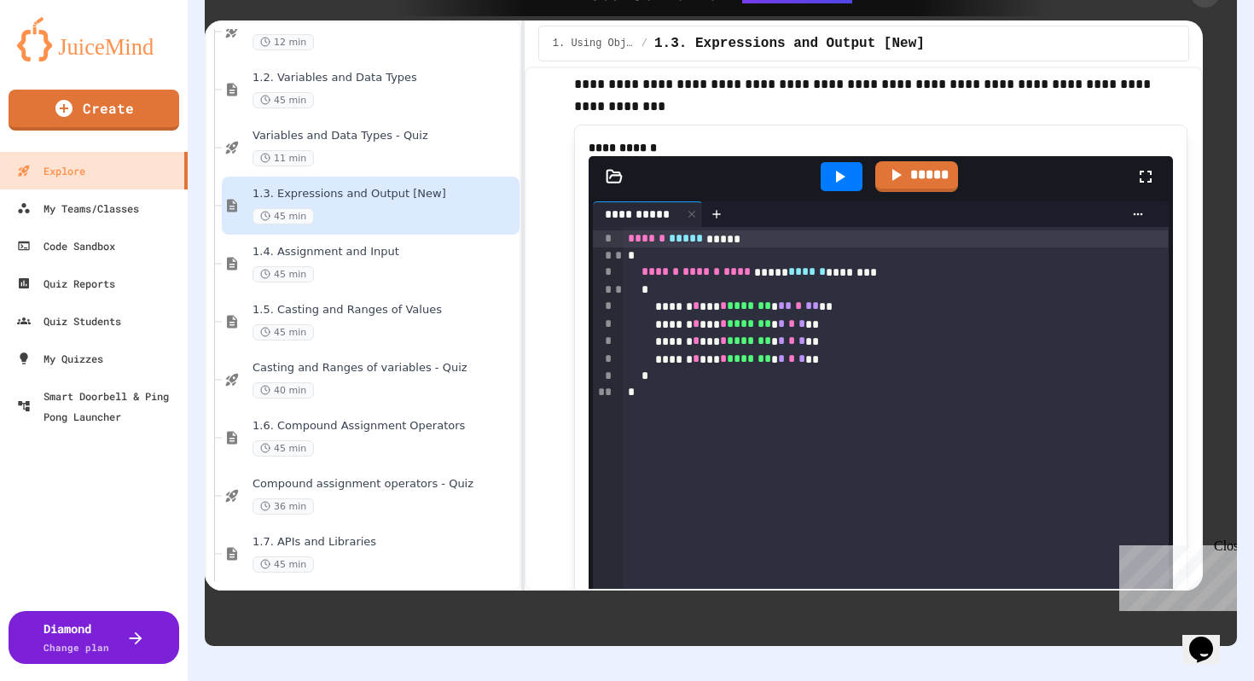
scroll to position [7284, 0]
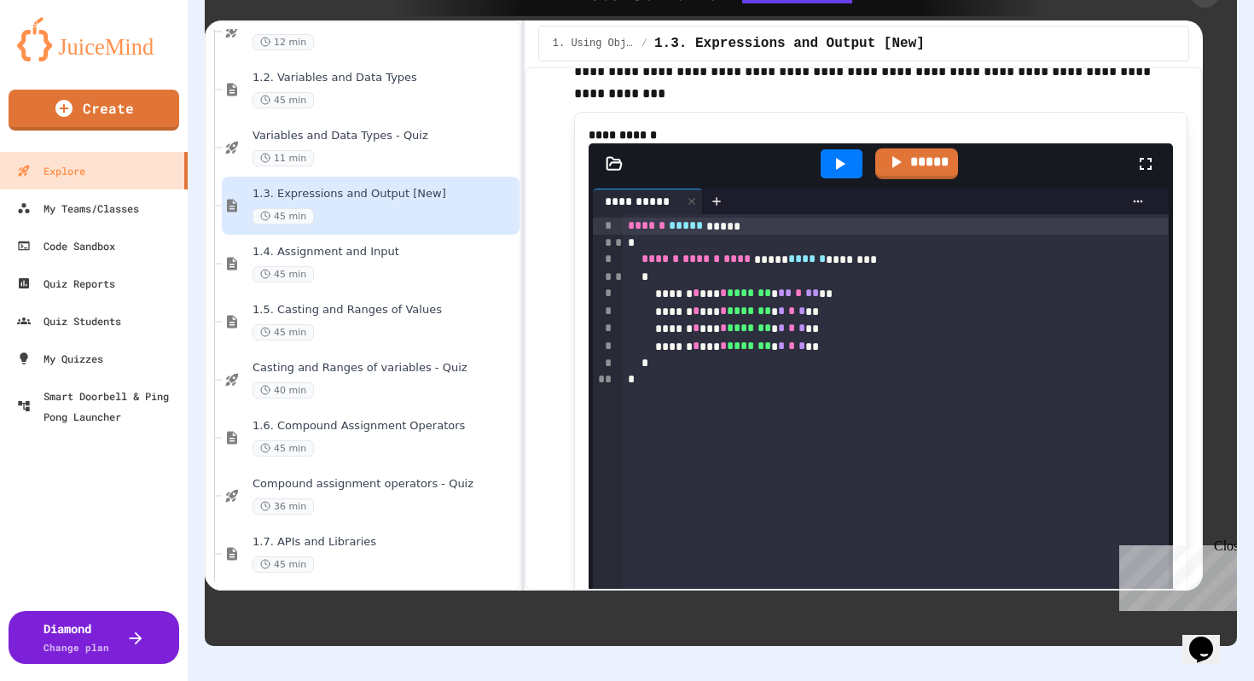
click at [849, 174] on icon at bounding box center [839, 164] width 20 height 20
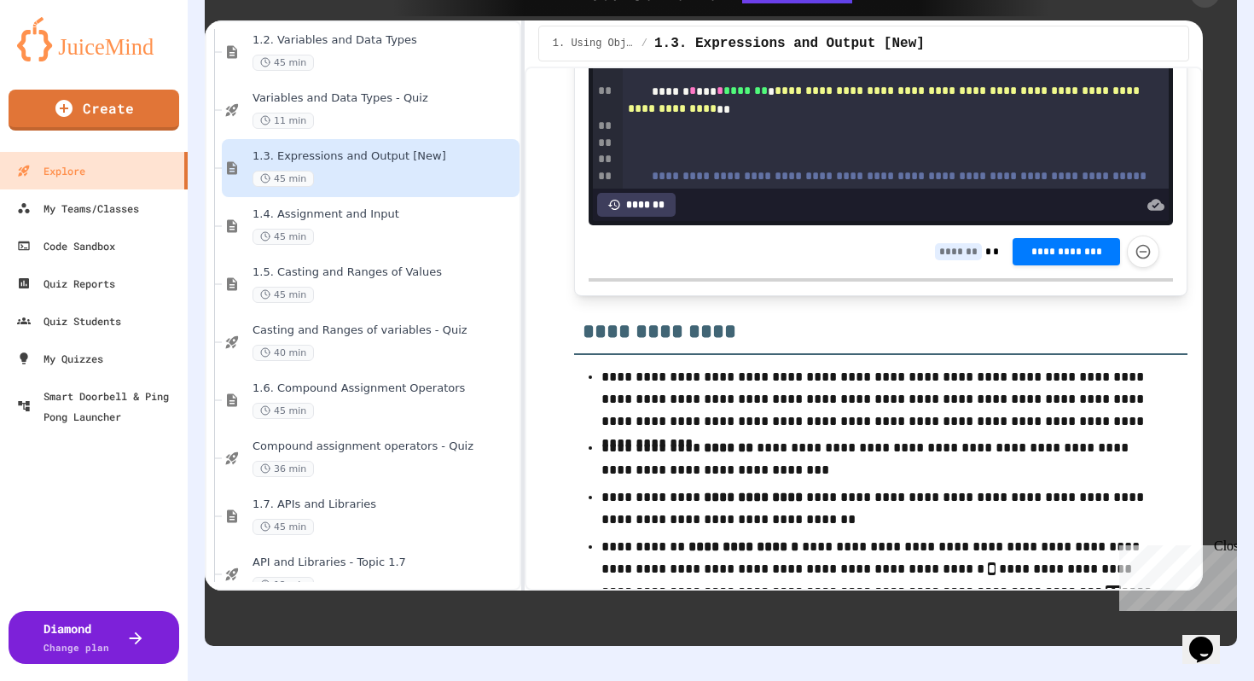
scroll to position [774, 0]
click at [390, 216] on span "1.4. Assignment and Input" at bounding box center [376, 211] width 247 height 15
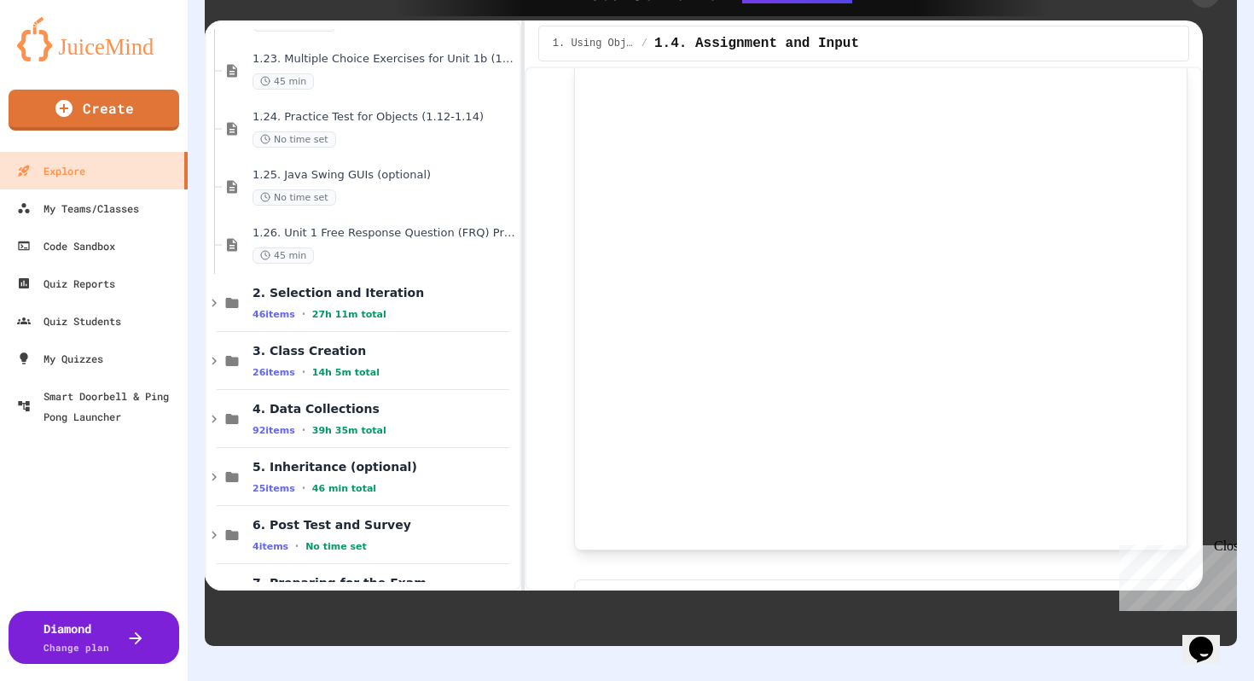
scroll to position [2304, 0]
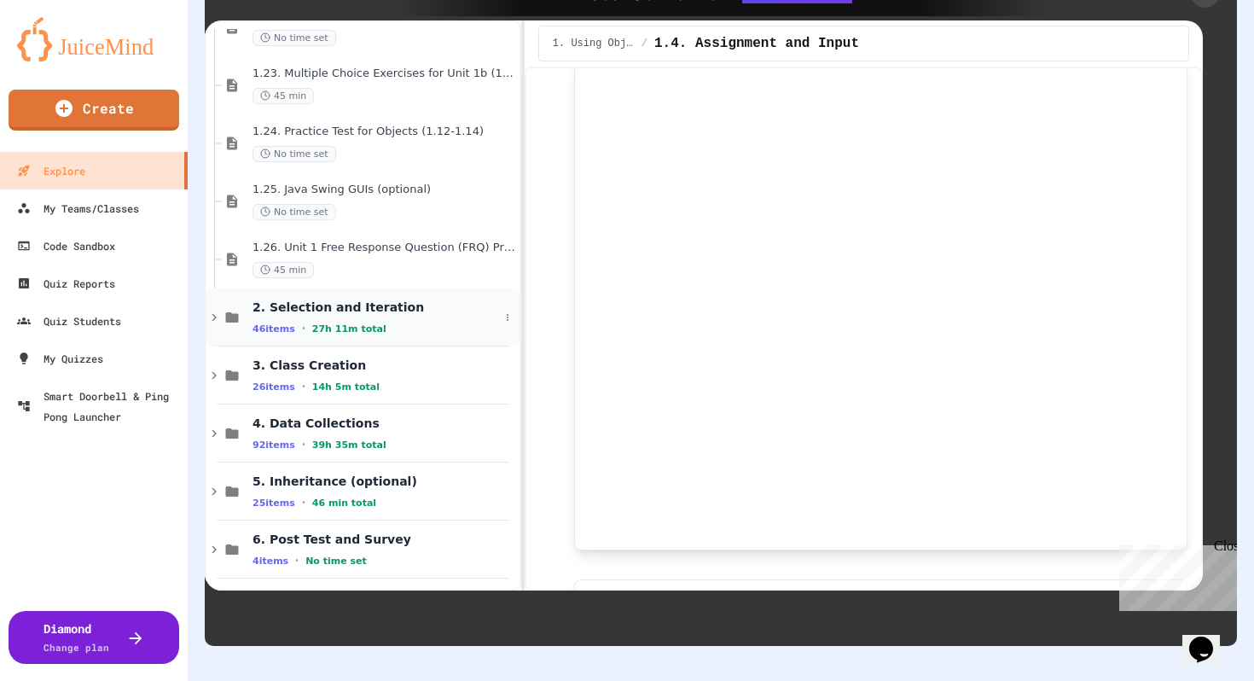
click at [378, 311] on span "2. Selection and Iteration" at bounding box center [376, 306] width 247 height 15
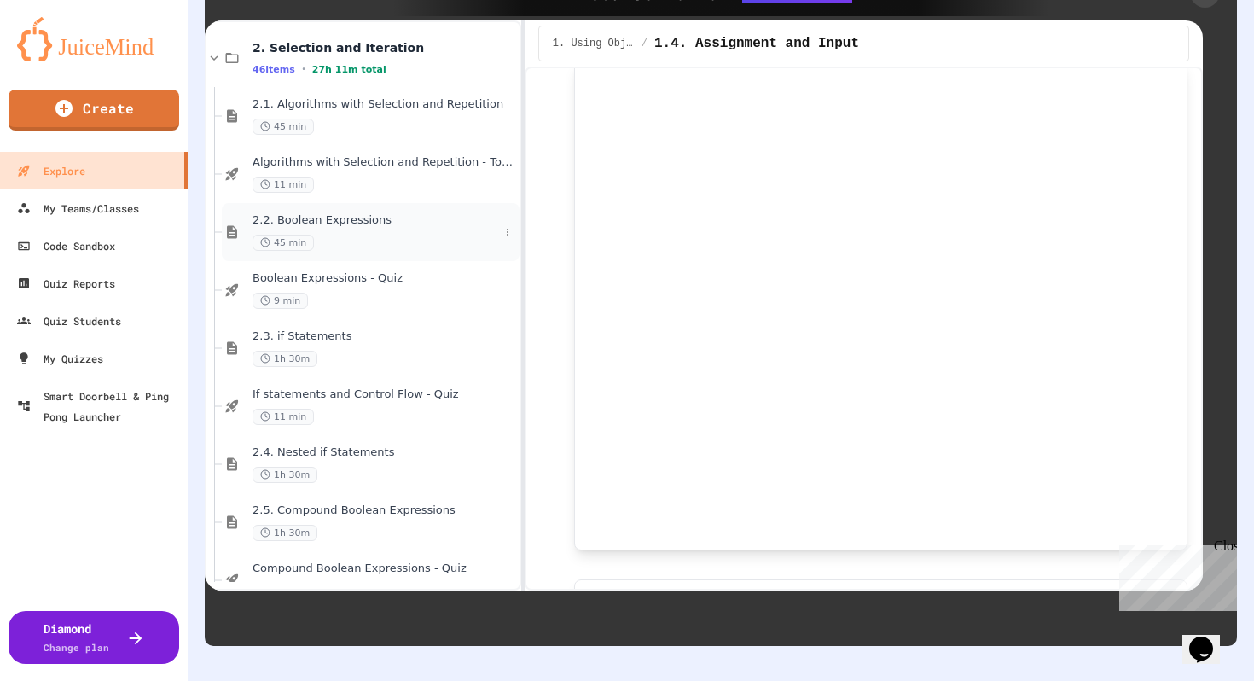
scroll to position [2568, 0]
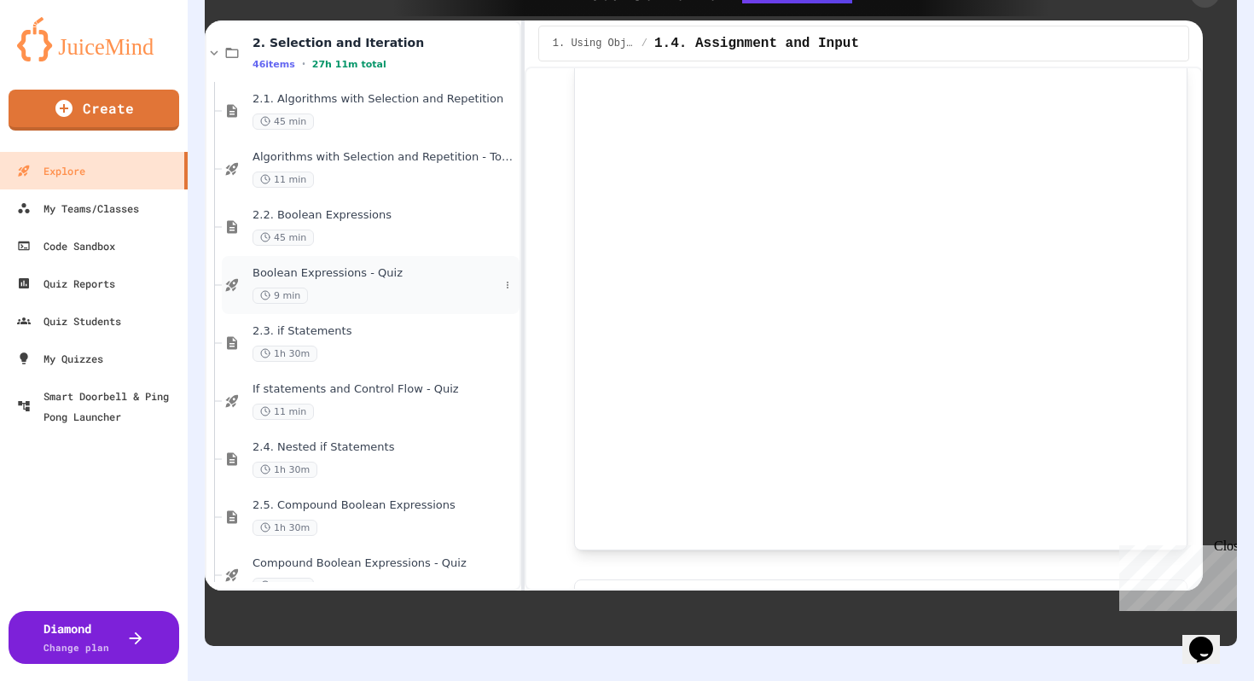
click at [360, 277] on span "Boolean Expressions - Quiz" at bounding box center [376, 273] width 247 height 15
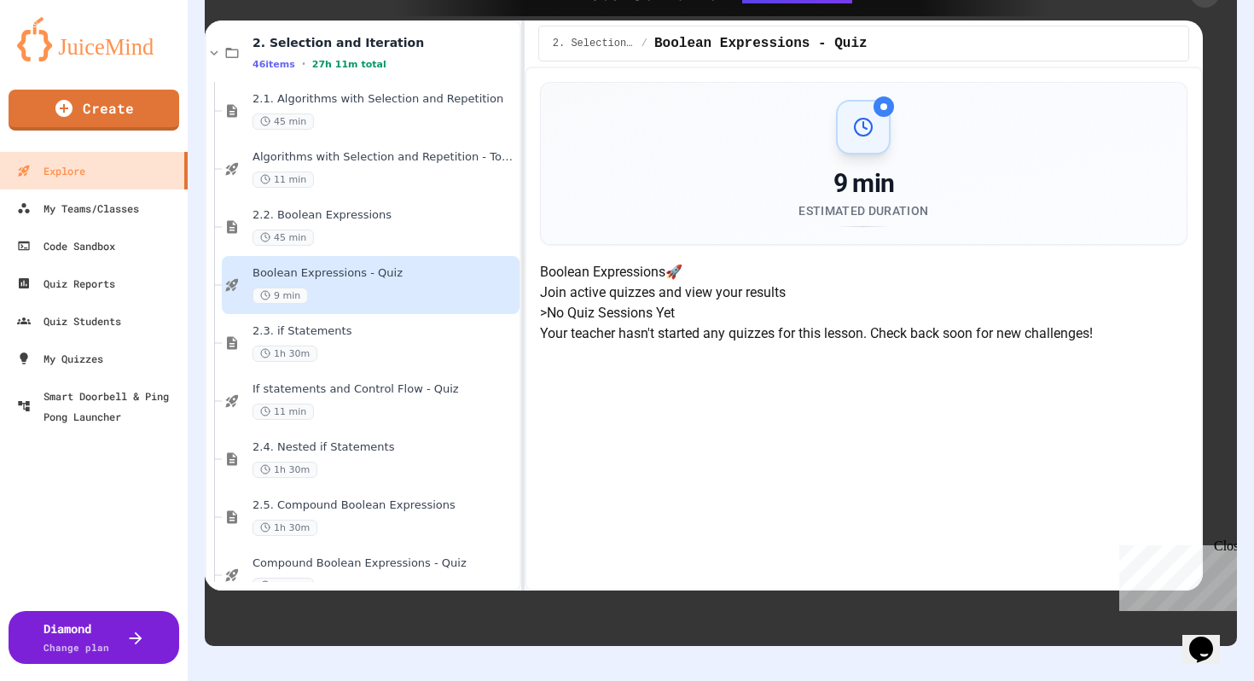
scroll to position [368, 0]
click at [683, 303] on div "> No Quiz Sessions Yet Your teacher hasn't started any quizzes for this lesson.…" at bounding box center [864, 323] width 648 height 41
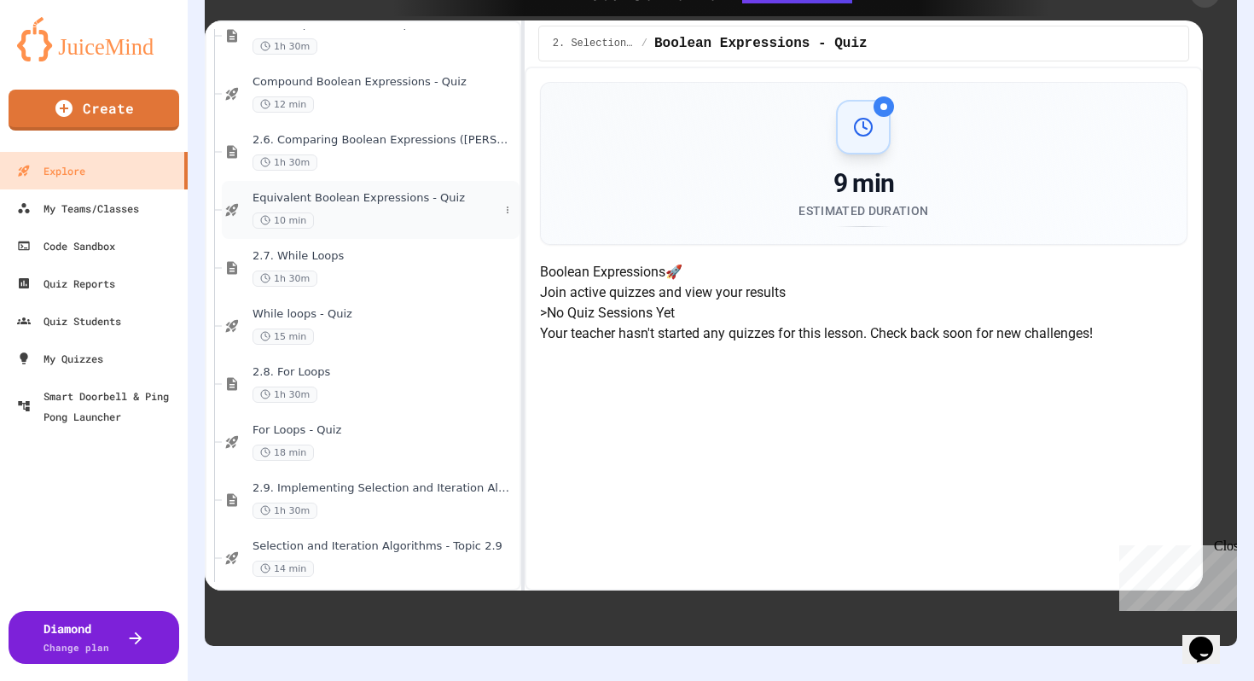
scroll to position [3100, 0]
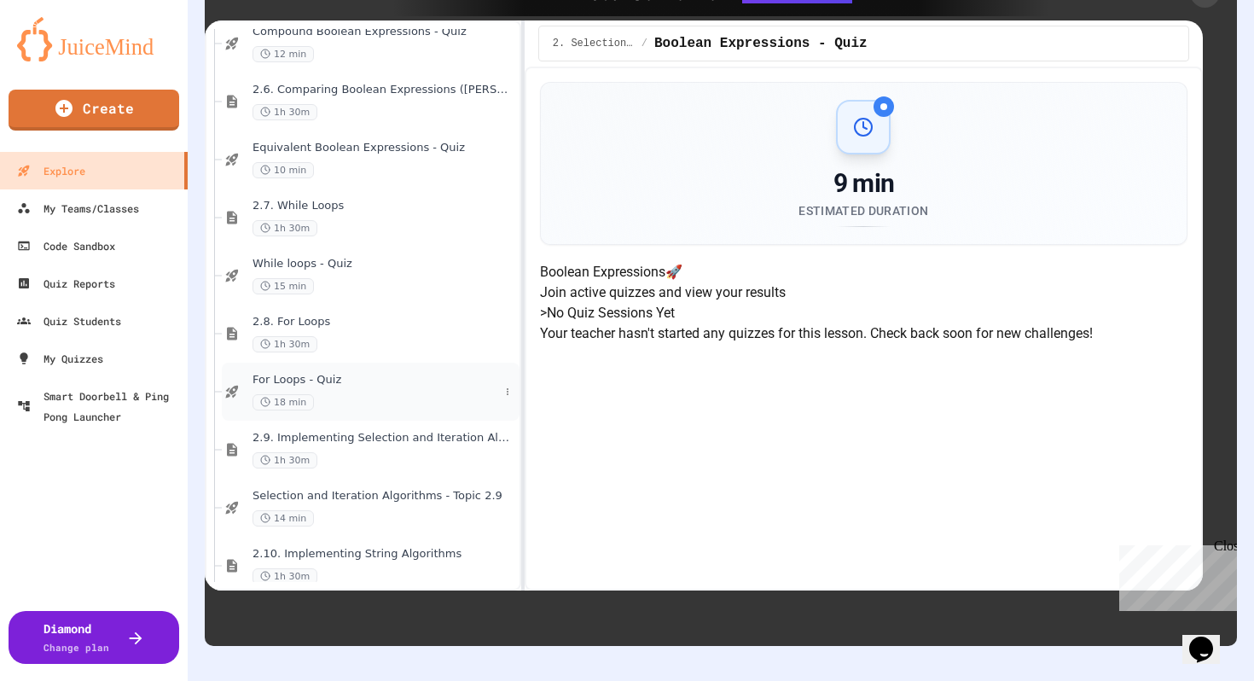
click at [330, 374] on span "For Loops - Quiz" at bounding box center [376, 380] width 247 height 15
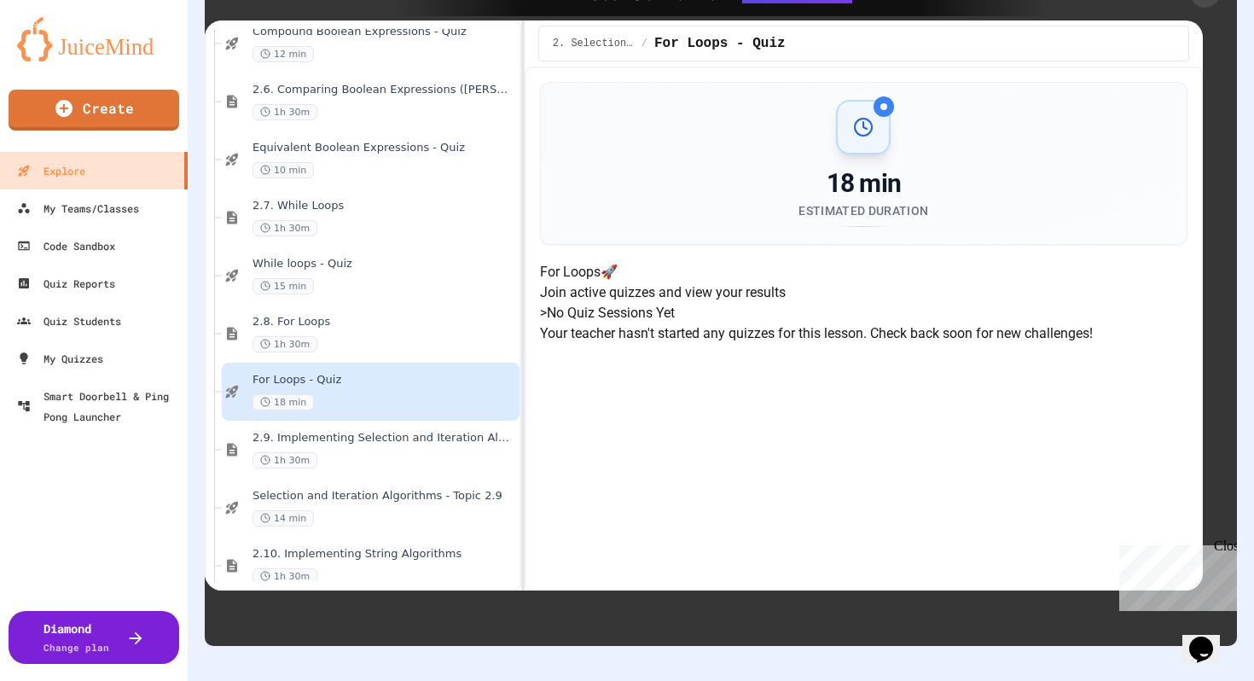
click at [769, 303] on div "> No Quiz Sessions Yet Your teacher hasn't started any quizzes for this lesson.…" at bounding box center [864, 323] width 648 height 41
click at [868, 124] on icon at bounding box center [863, 127] width 20 height 20
click at [905, 303] on p "Join active quizzes and view your results" at bounding box center [864, 292] width 648 height 20
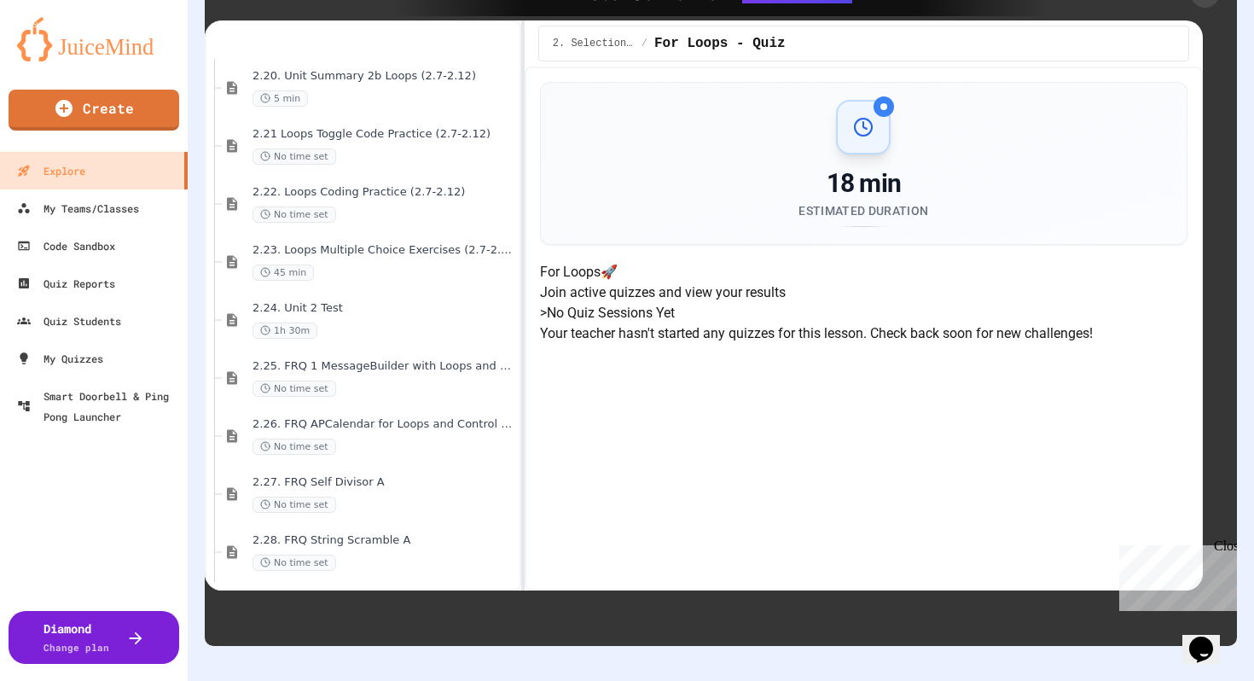
scroll to position [4980, 0]
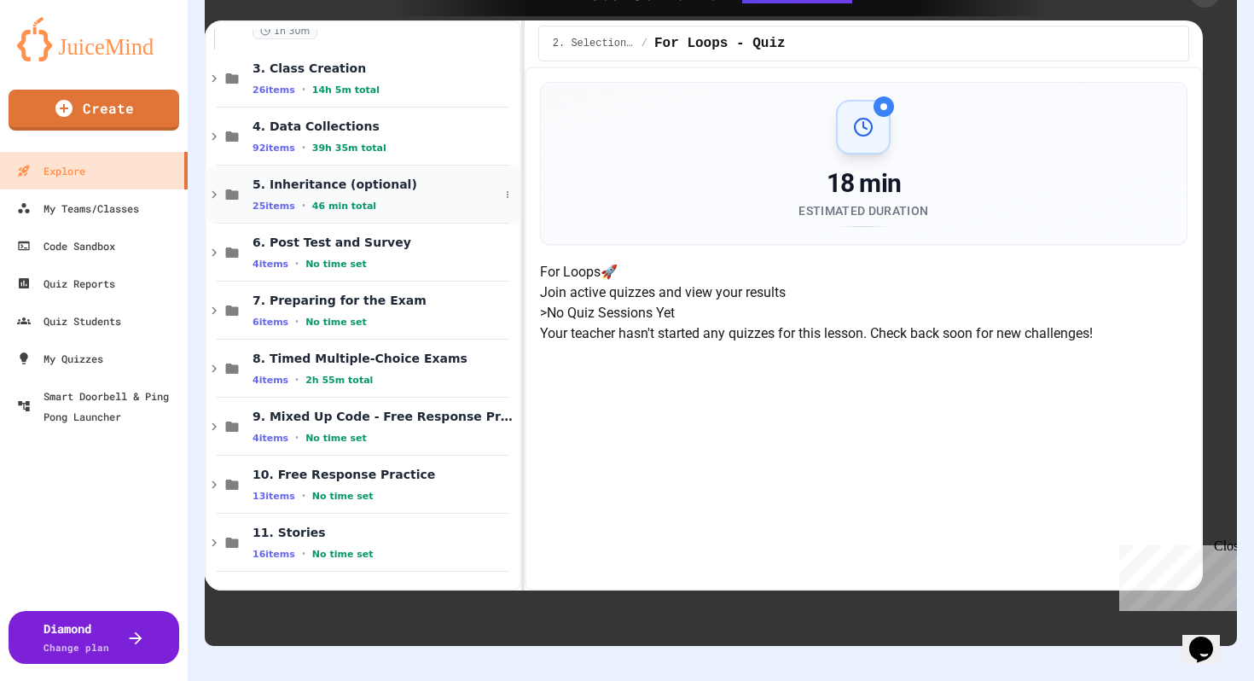
click at [381, 197] on div "5. Inheritance (optional) 25 items • 46 min total" at bounding box center [376, 195] width 247 height 36
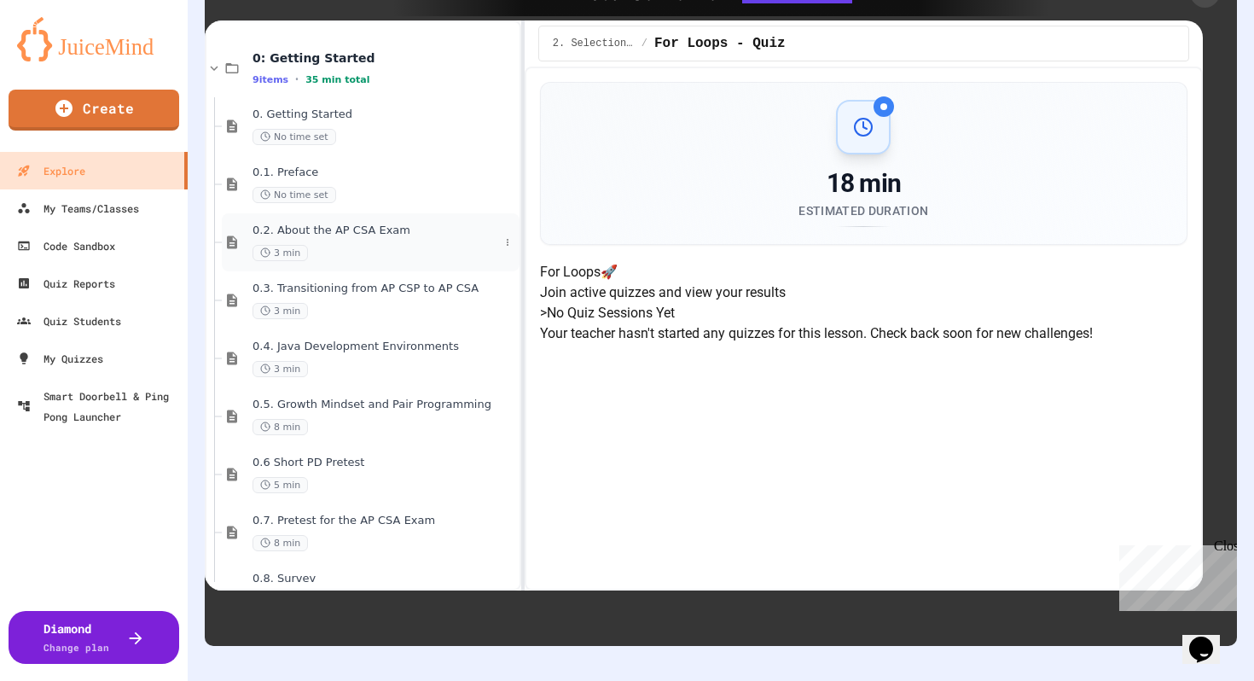
scroll to position [0, 0]
